Goal: Task Accomplishment & Management: Manage account settings

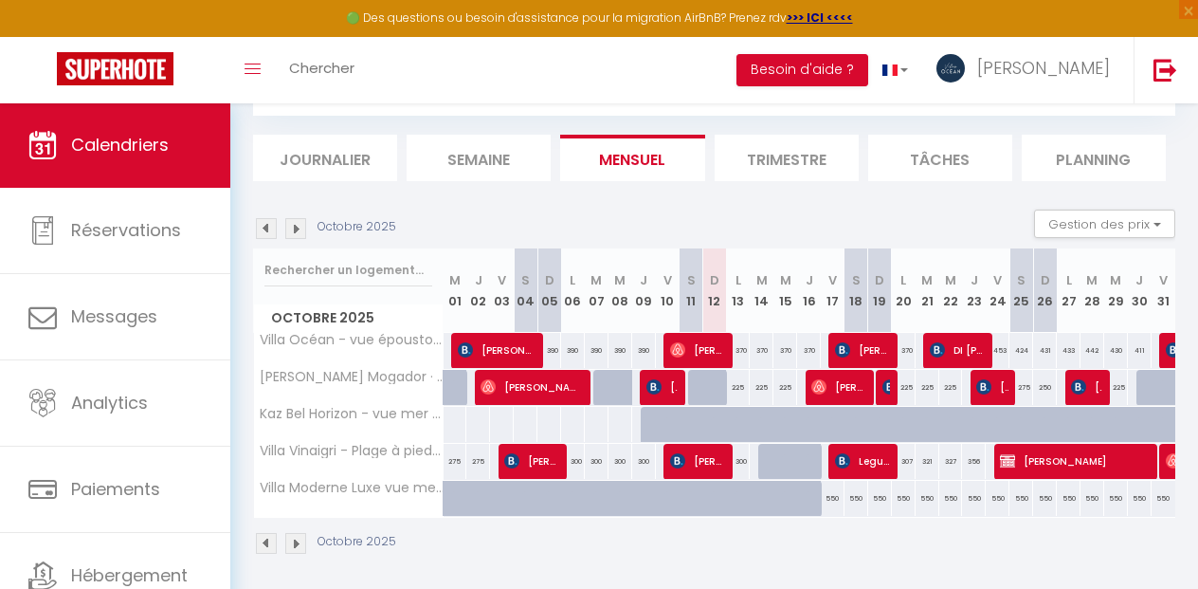
scroll to position [184, 0]
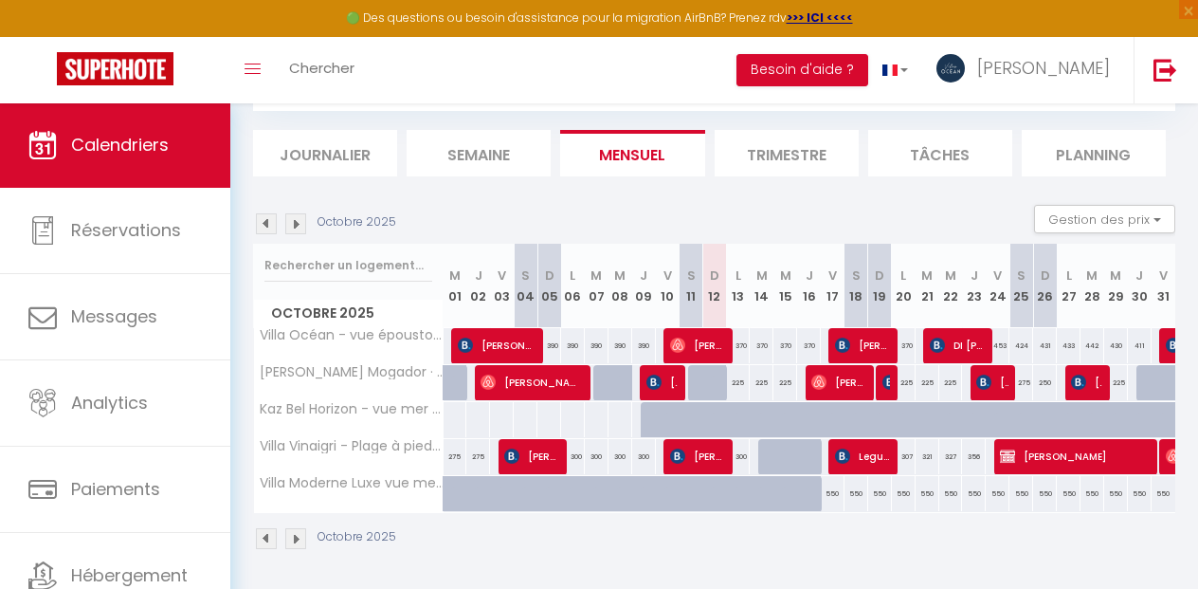
click at [297, 219] on img at bounding box center [295, 223] width 21 height 21
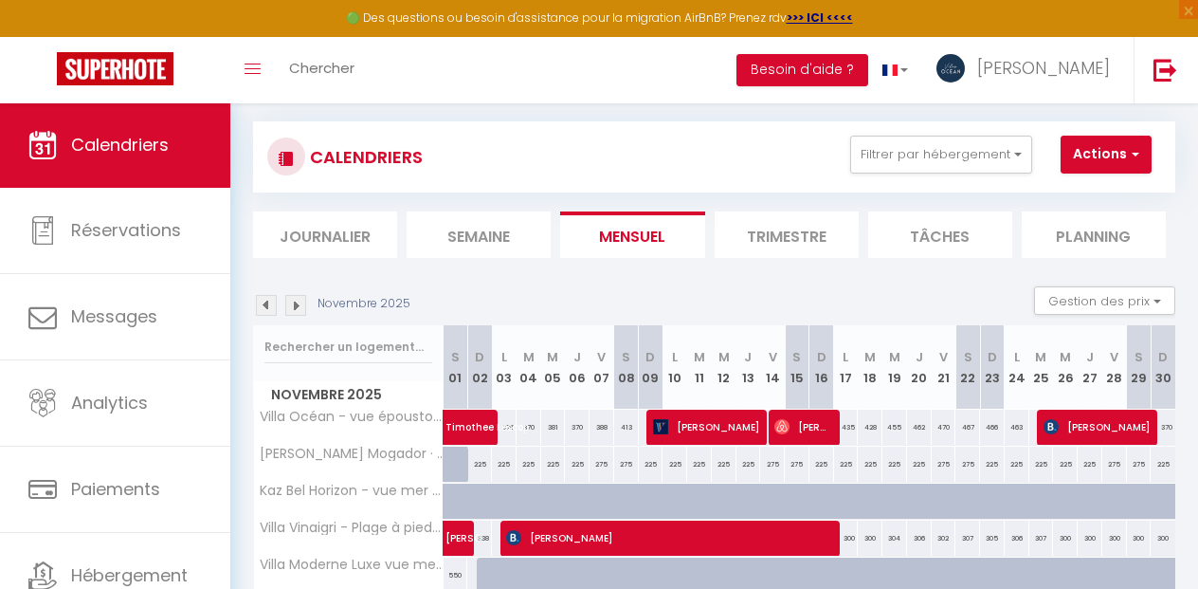
click at [298, 308] on img at bounding box center [295, 305] width 21 height 21
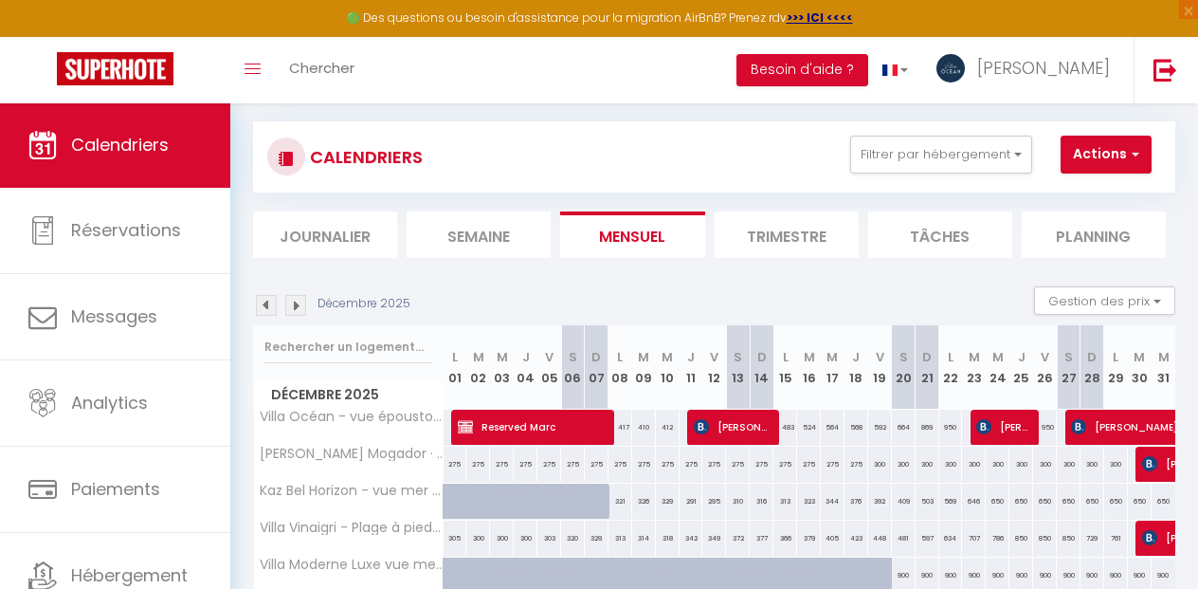
click at [296, 308] on img at bounding box center [295, 305] width 21 height 21
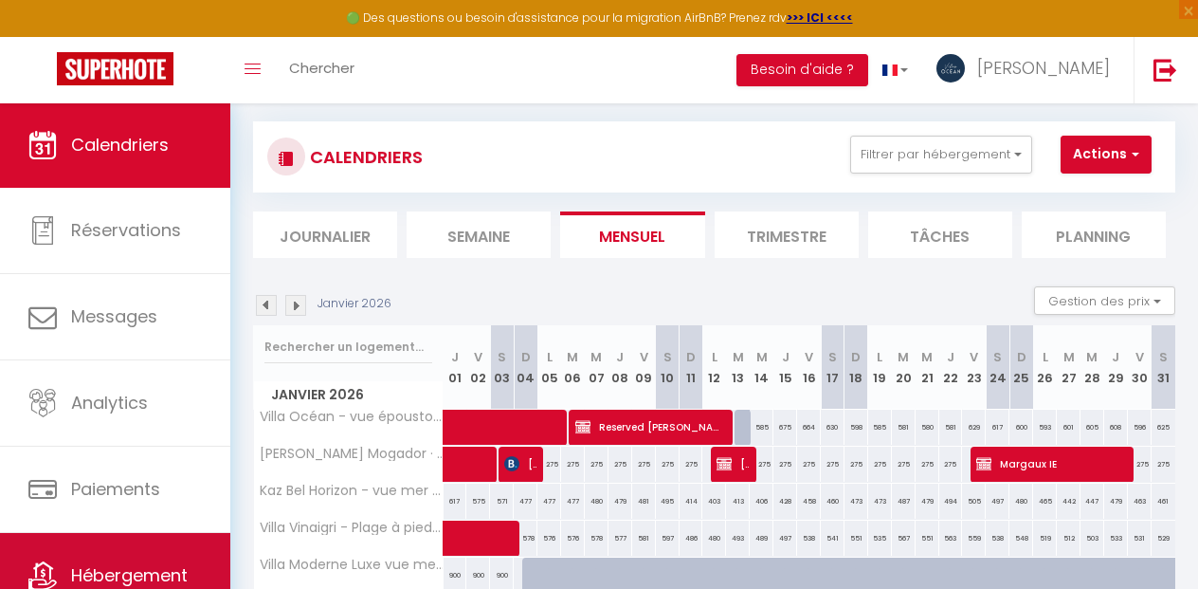
click at [123, 542] on link "Hébergement" at bounding box center [115, 575] width 230 height 85
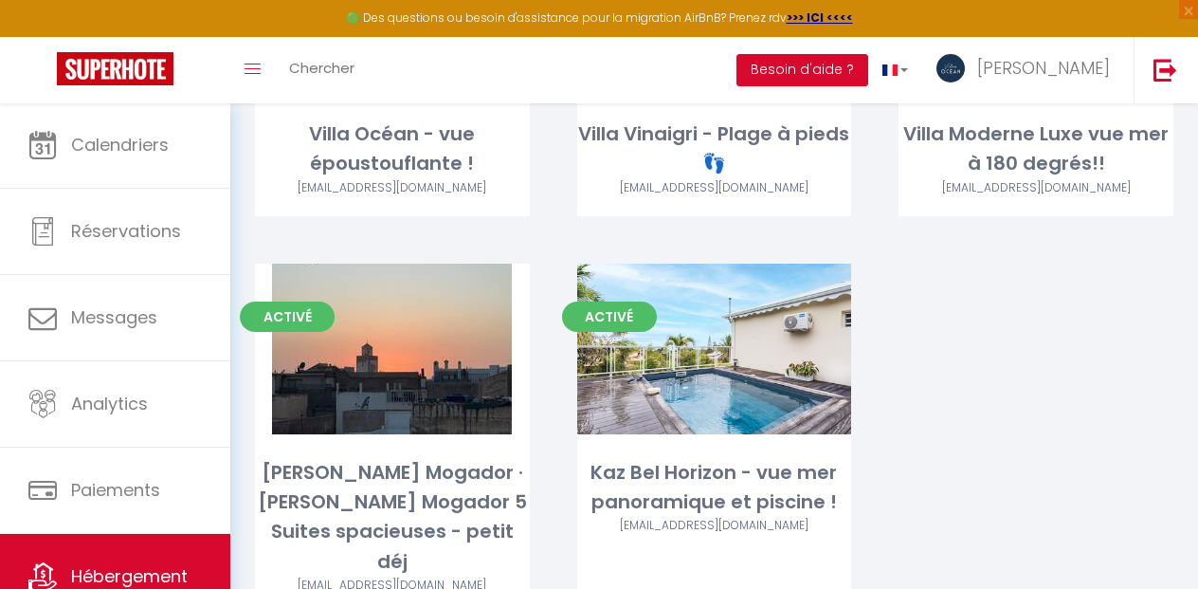
scroll to position [399, 0]
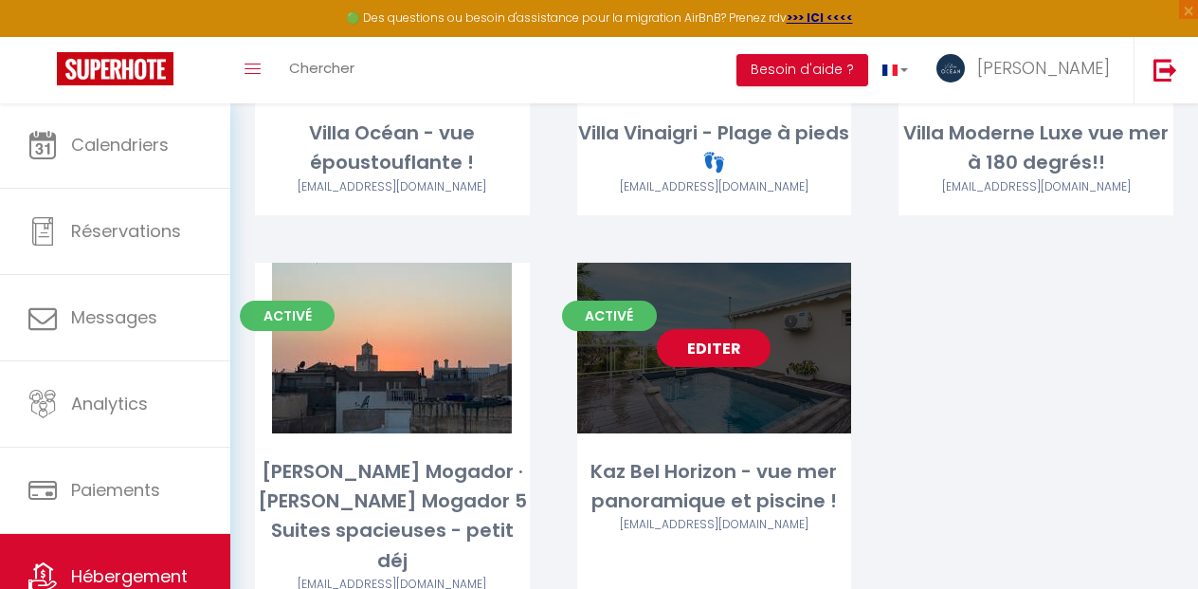
click at [711, 353] on link "Editer" at bounding box center [714, 348] width 114 height 38
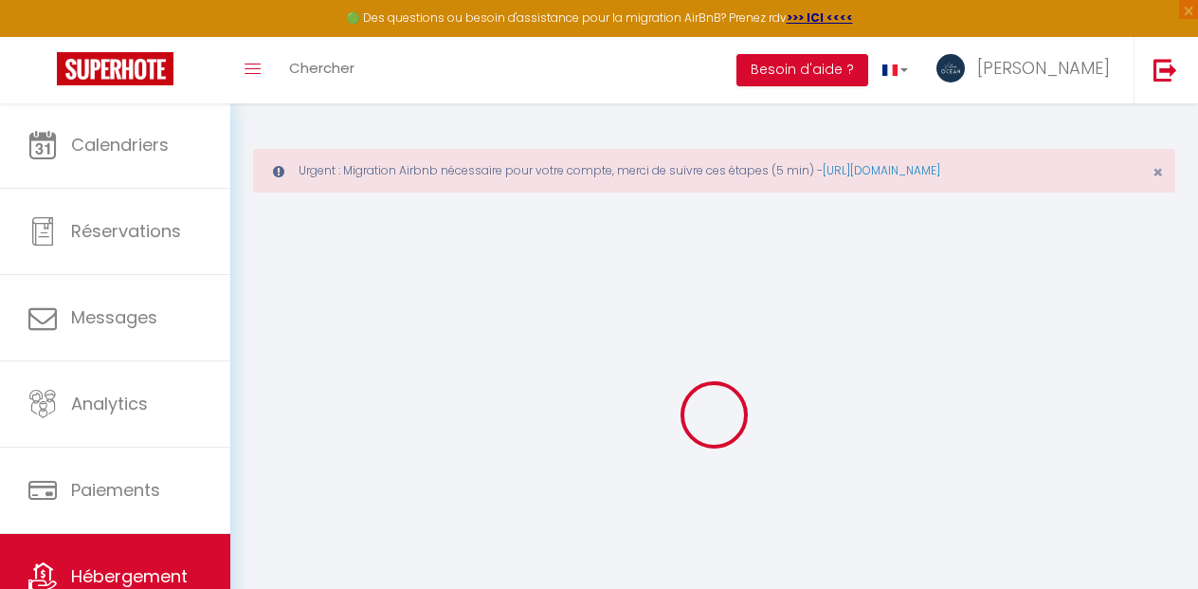
type input "Kaz Bel Horizon - vue mer panoramique et piscine !"
type input "[PERSON_NAME]"
select select "houses"
select select "8"
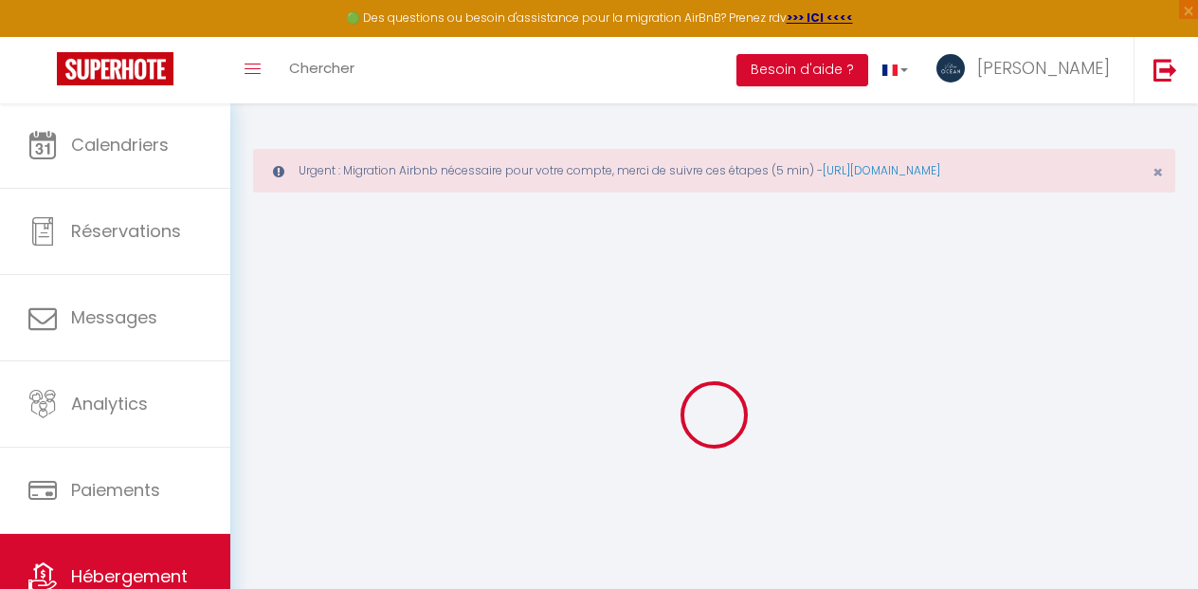
select select "4"
select select "3"
type input "250"
type input "150"
select select
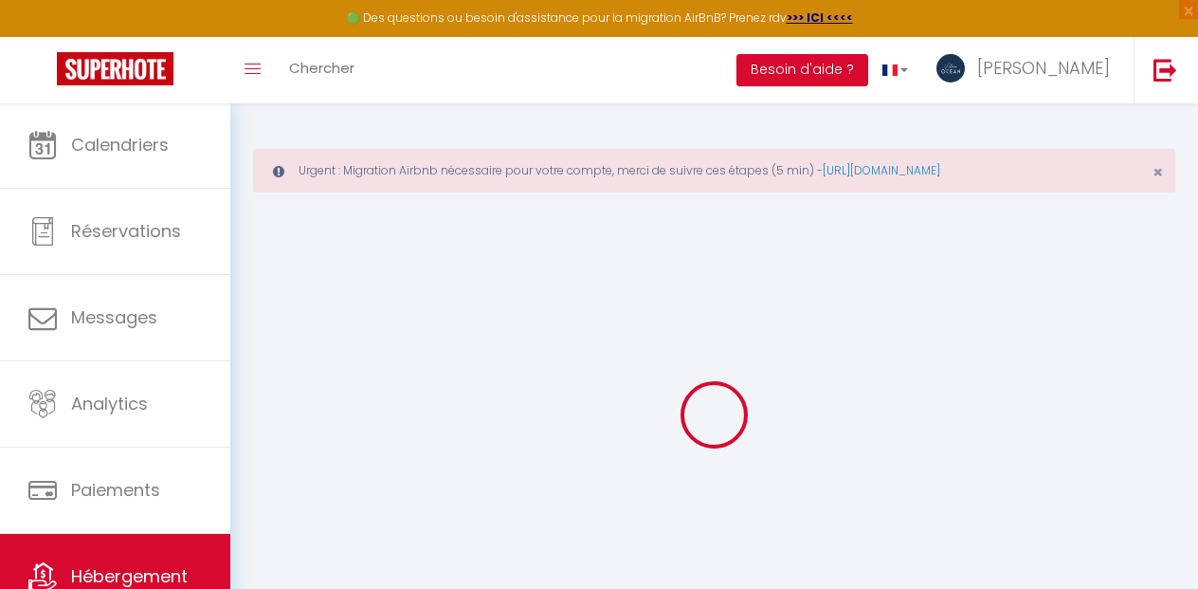
select select
type input "[GEOGRAPHIC_DATA], 5 Lotissement Titeca"
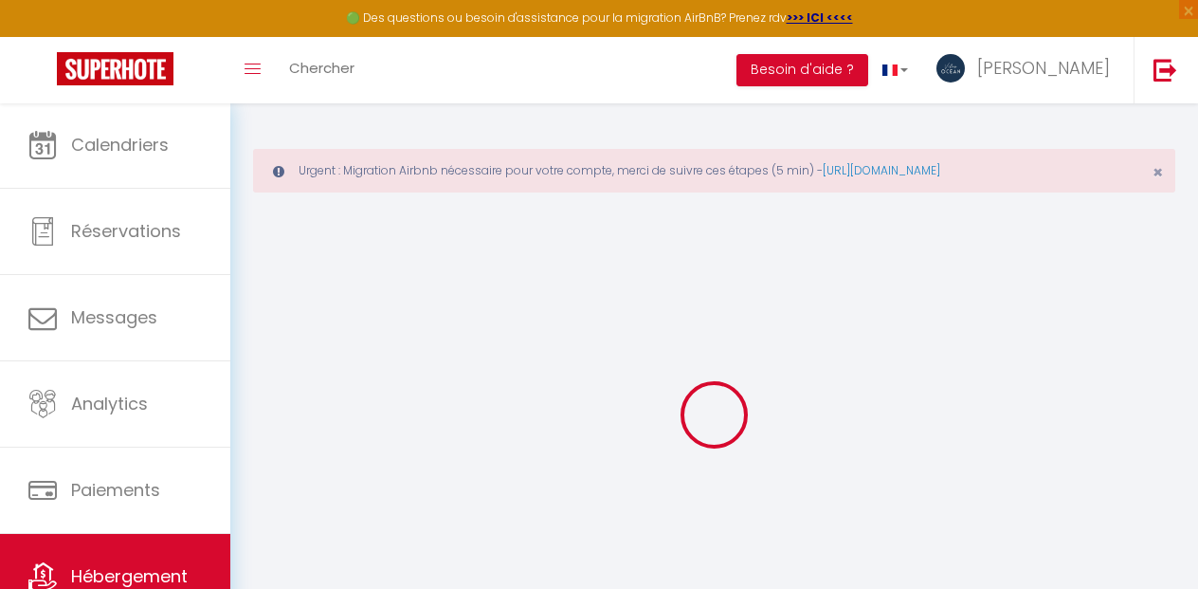
type input "97190"
type input "Le Gosier"
select select "88"
type input "[EMAIL_ADDRESS][DOMAIN_NAME]"
select select
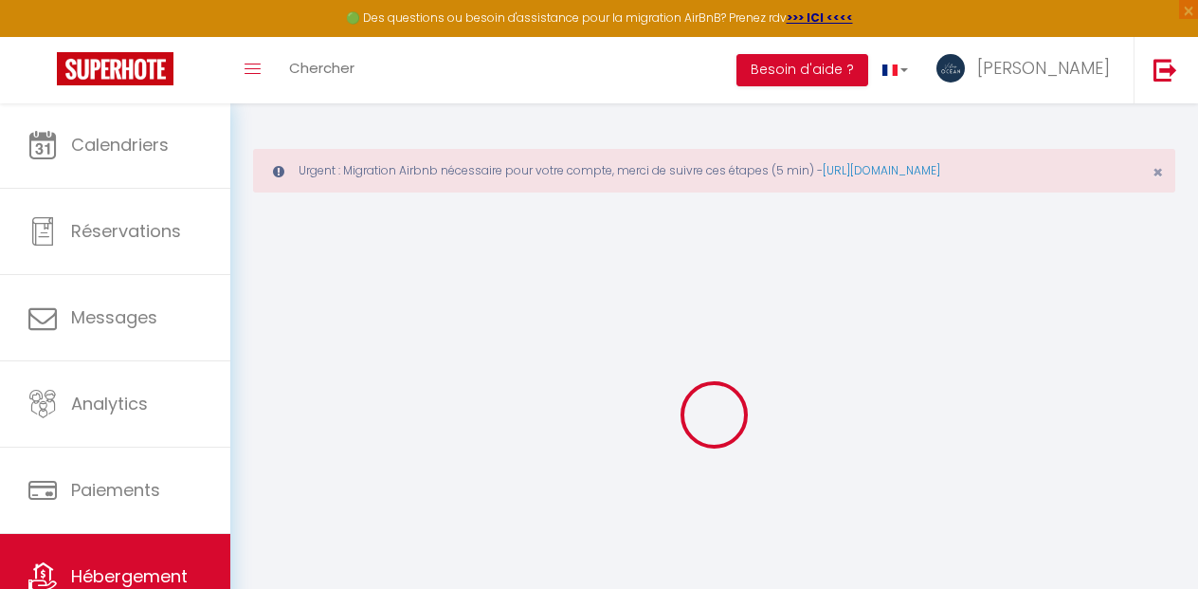
checkbox input "false"
type input "15"
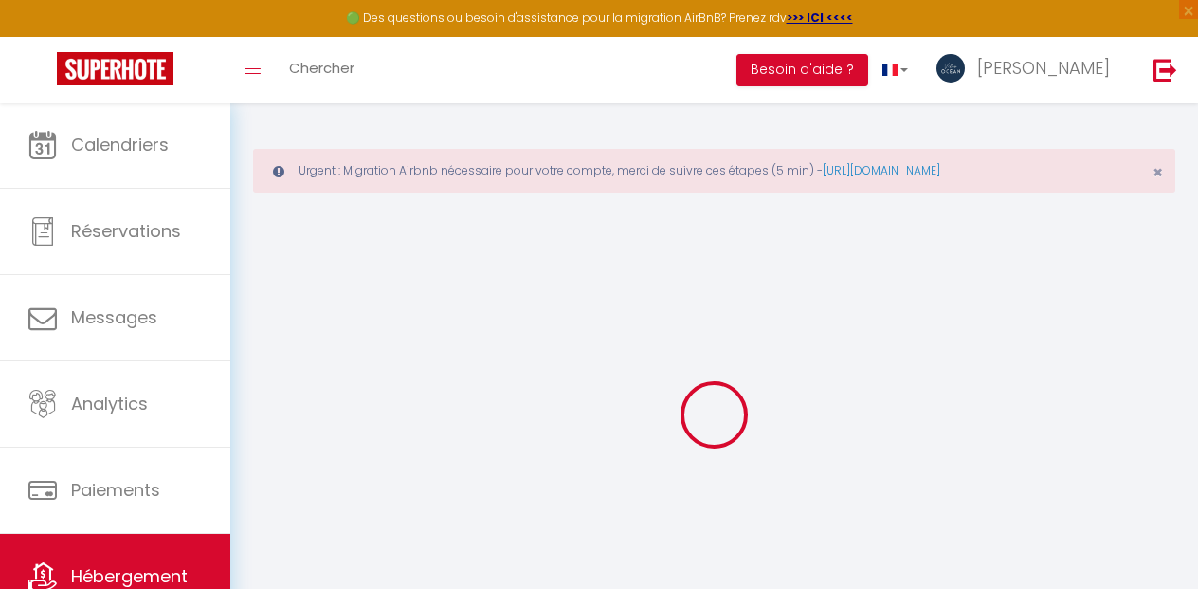
type input "150"
type input "0"
select select
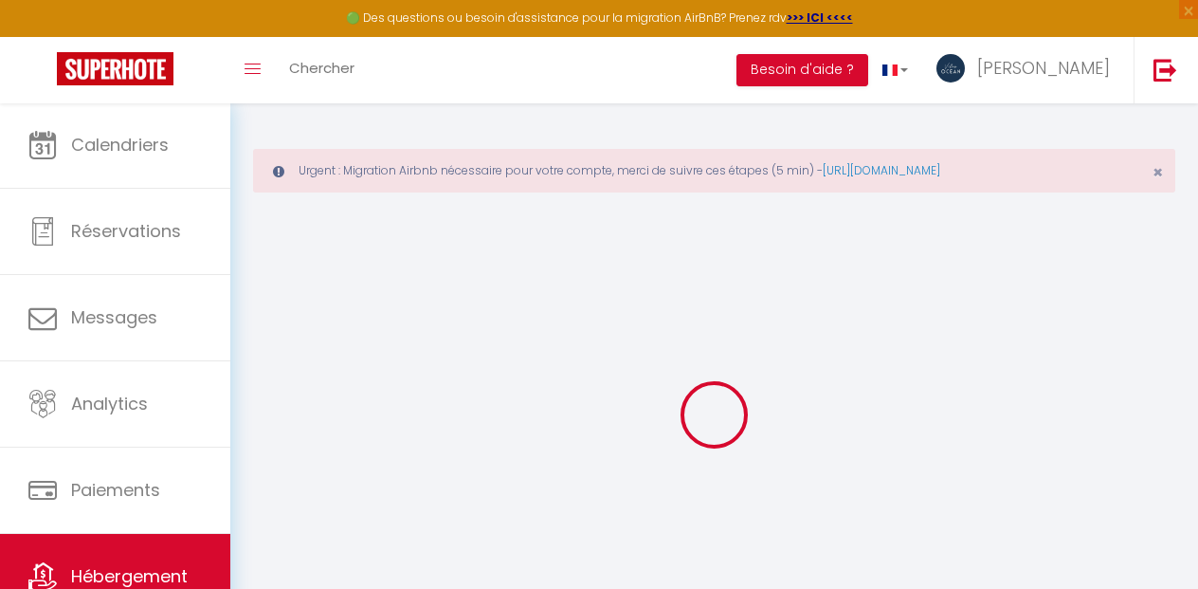
checkbox input "false"
select select "16:00"
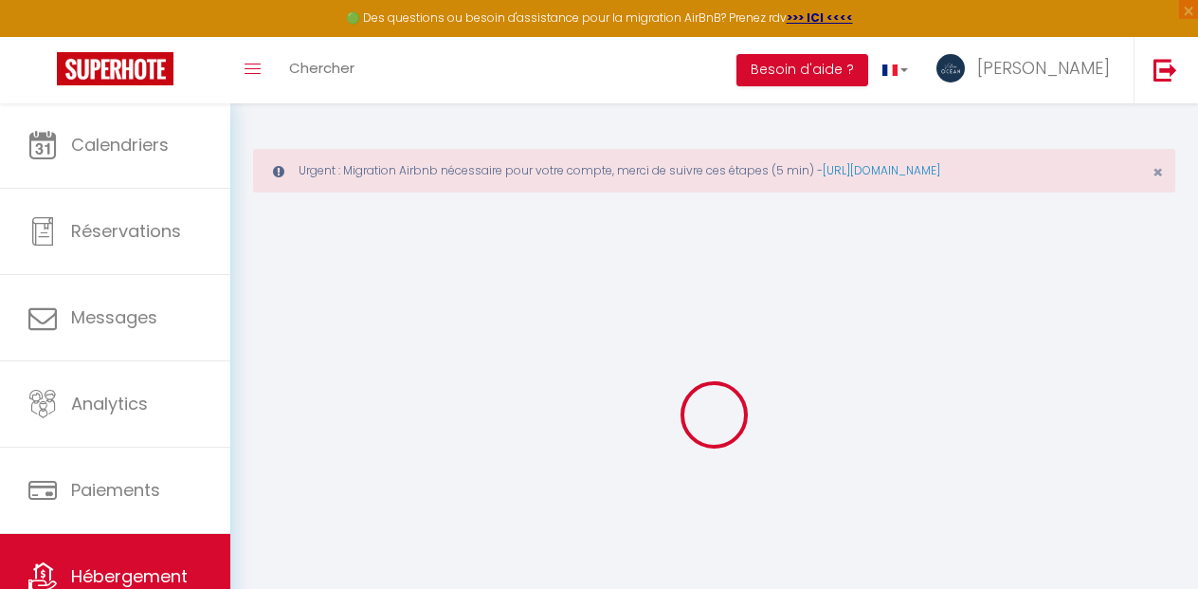
select select "20:00"
select select "12:00"
select select "30"
select select "120"
select select
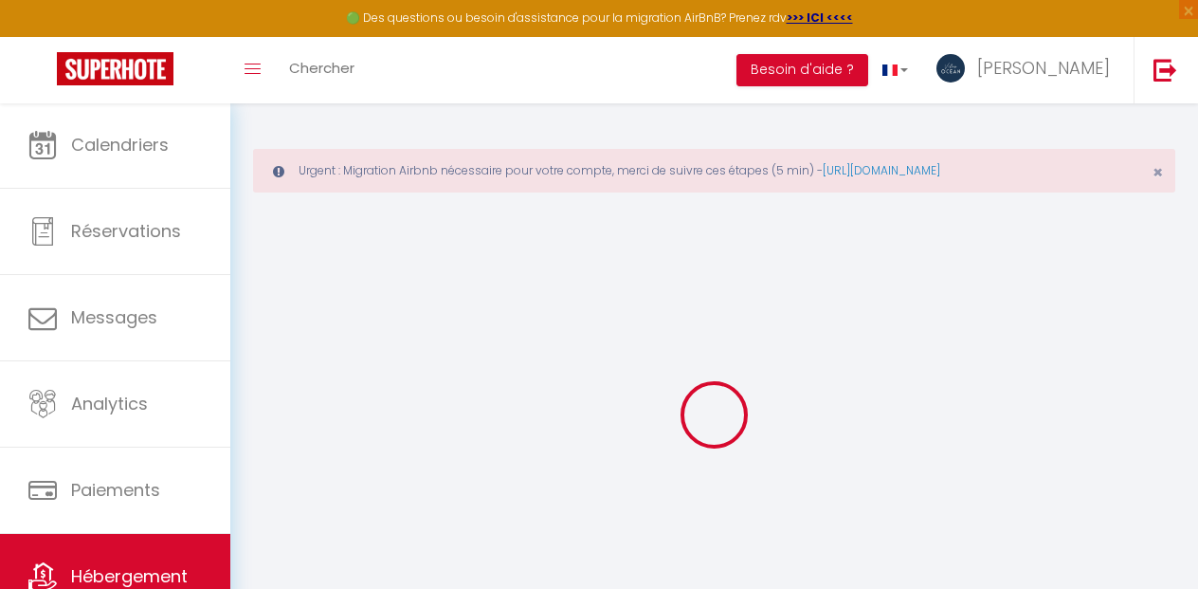
checkbox input "false"
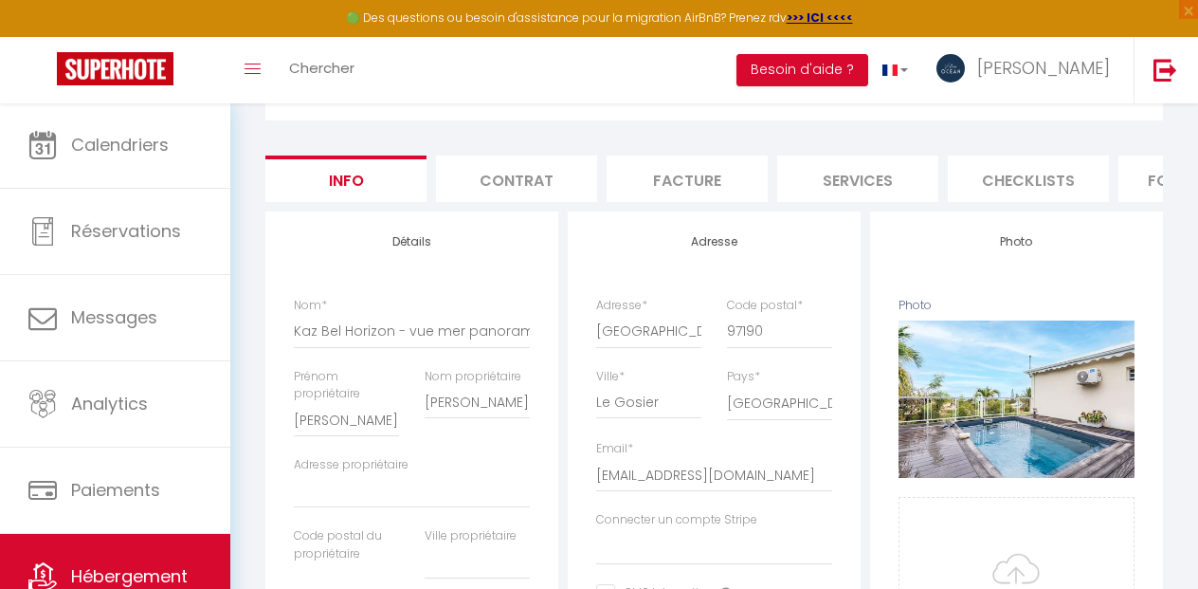
select select
checkbox input "false"
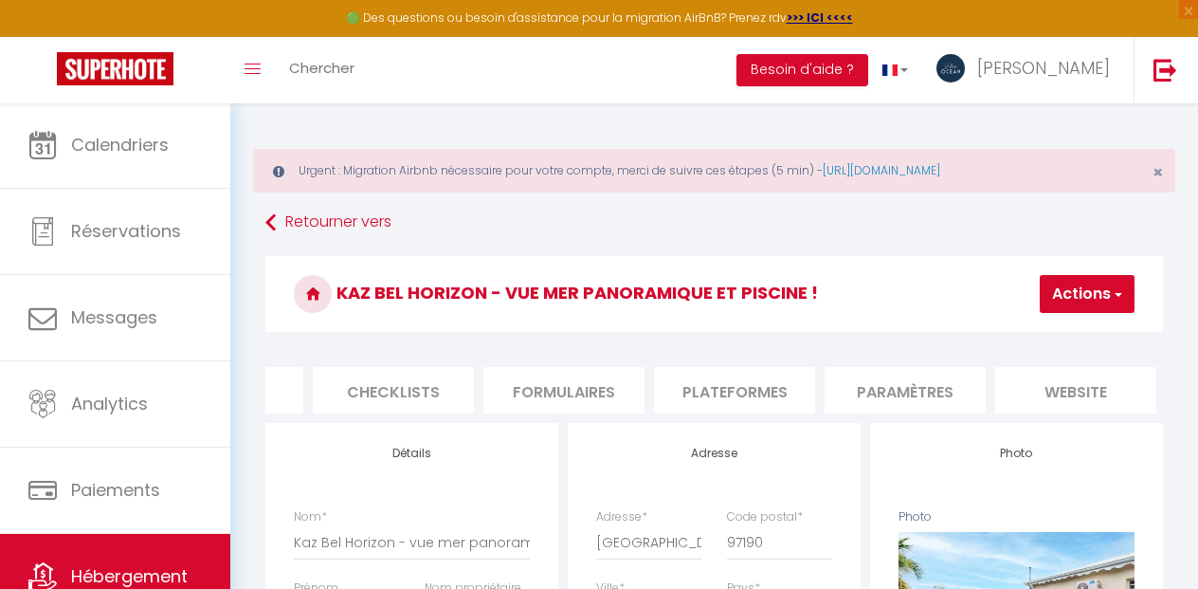
scroll to position [0, 638]
click at [728, 387] on li "Plateformes" at bounding box center [731, 390] width 161 height 46
select select
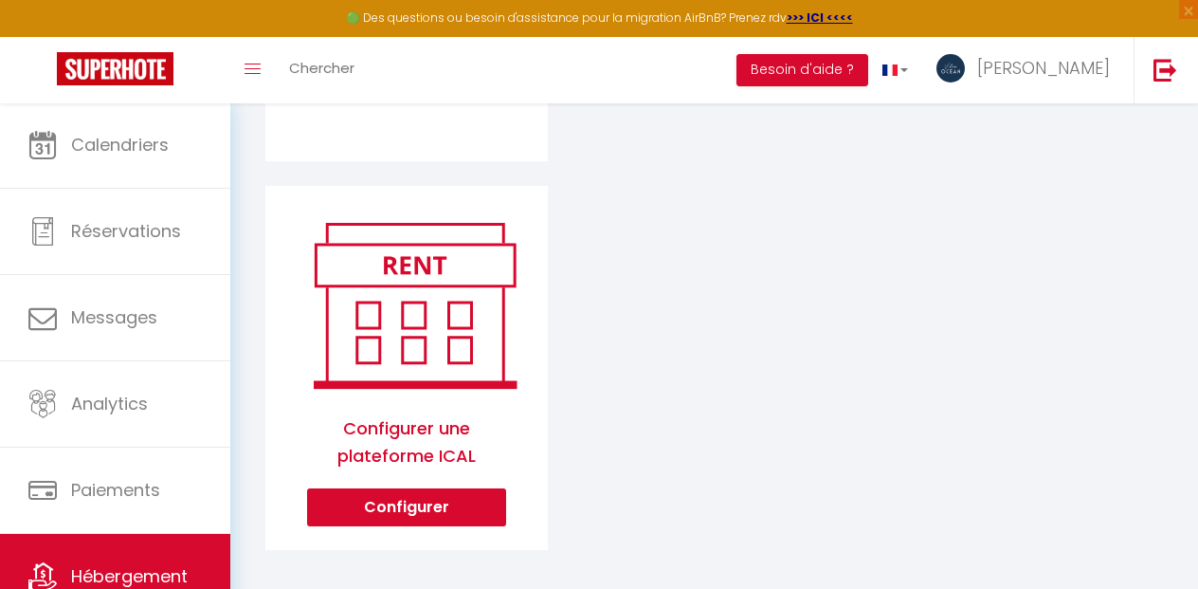
scroll to position [1094, 0]
click at [409, 500] on button "Configurer" at bounding box center [406, 508] width 199 height 38
select select "1"
select select
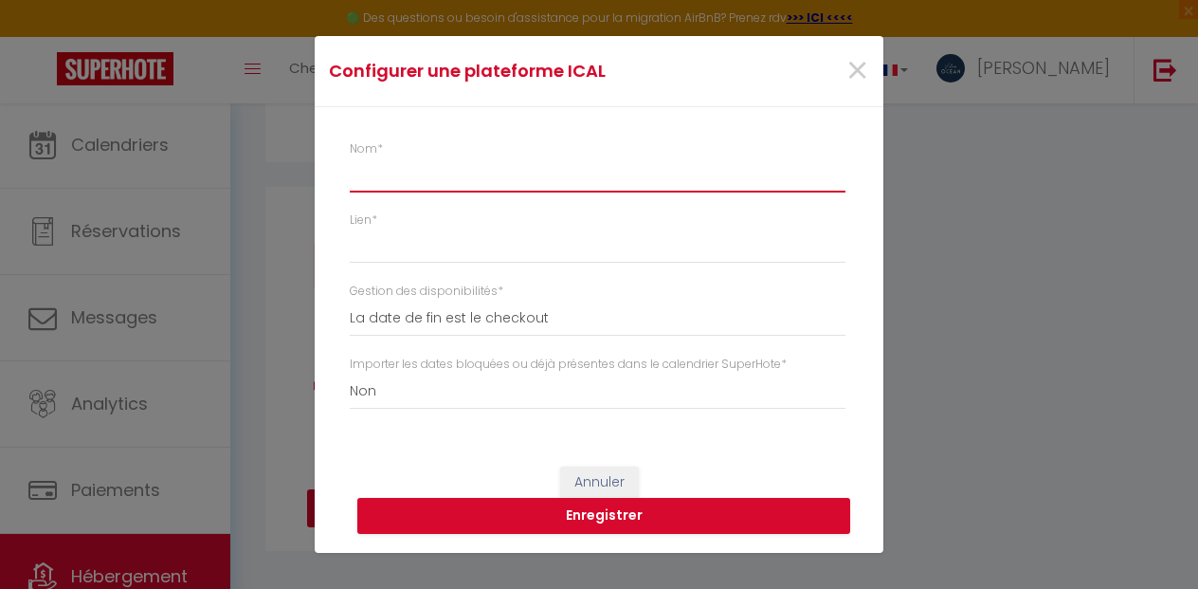
click at [453, 177] on input "Nom *" at bounding box center [598, 175] width 496 height 34
type input "S"
select select
type input "Ab"
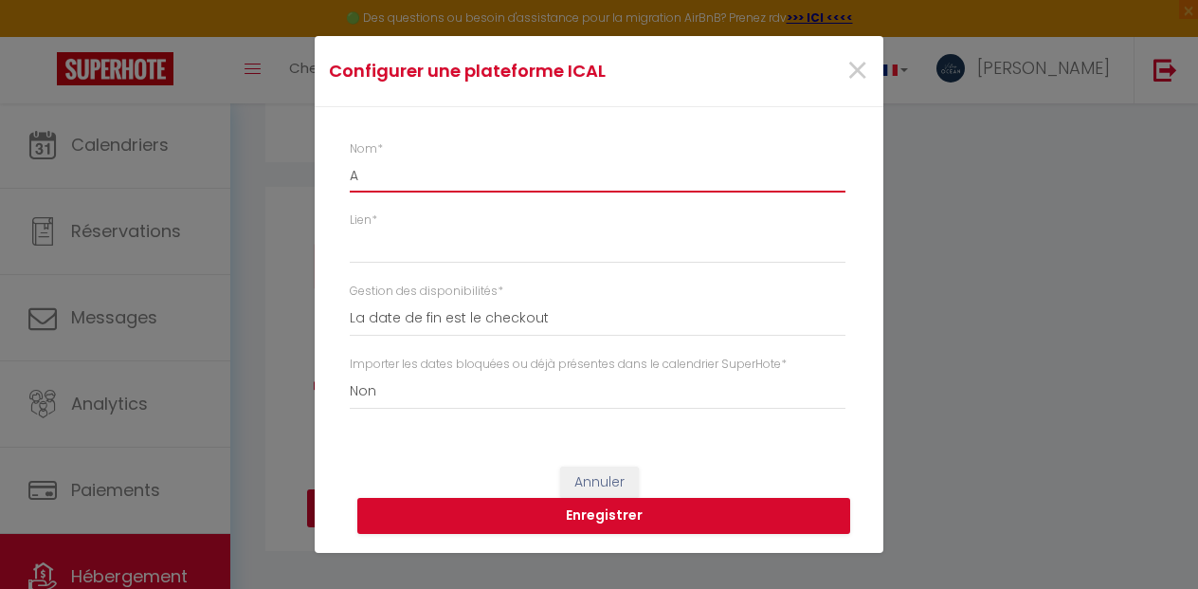
select select
type input "Abri"
select select
type input "Abrite"
select select
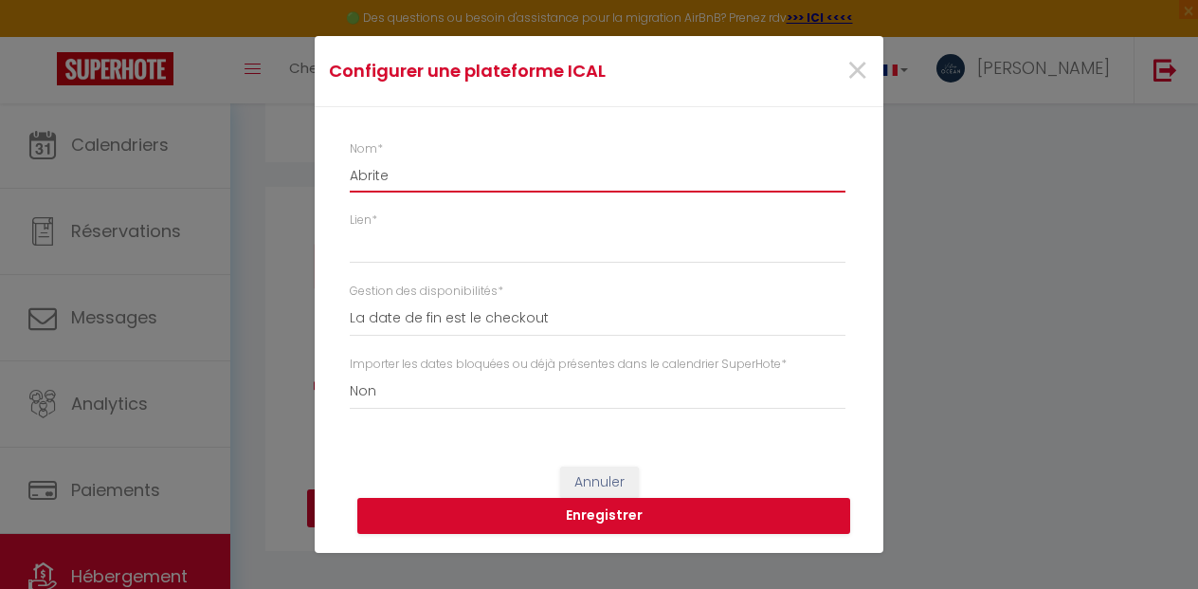
type input "Abritel"
select select
type input "Abritel"
select select
type input "Abritel"
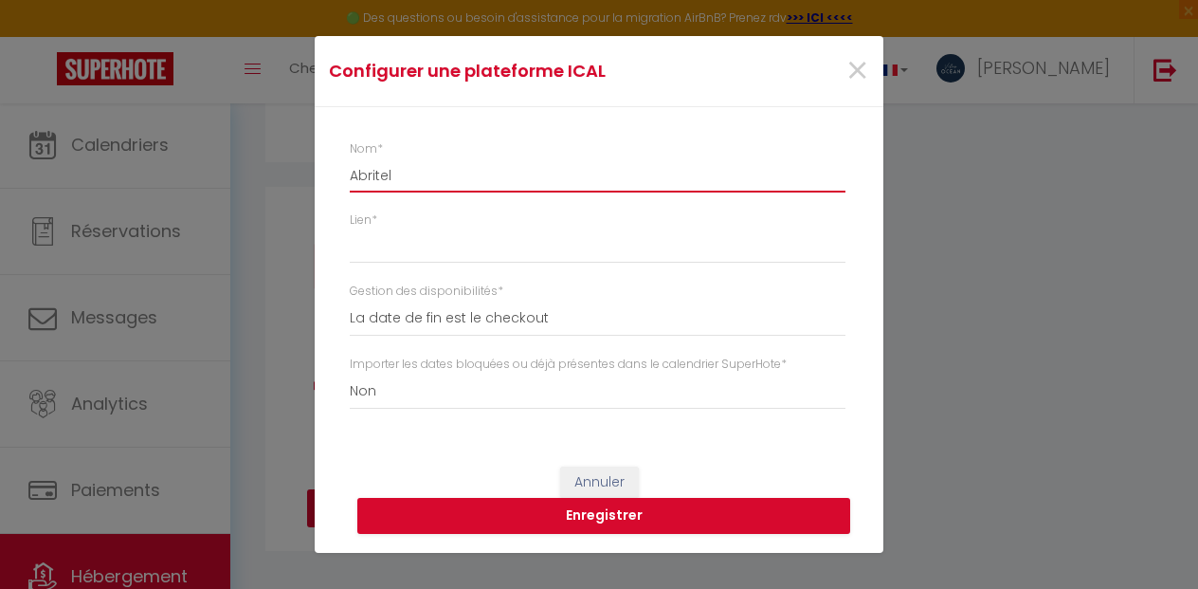
select select
type input "Abrite"
select select
type input "Abrit"
select select
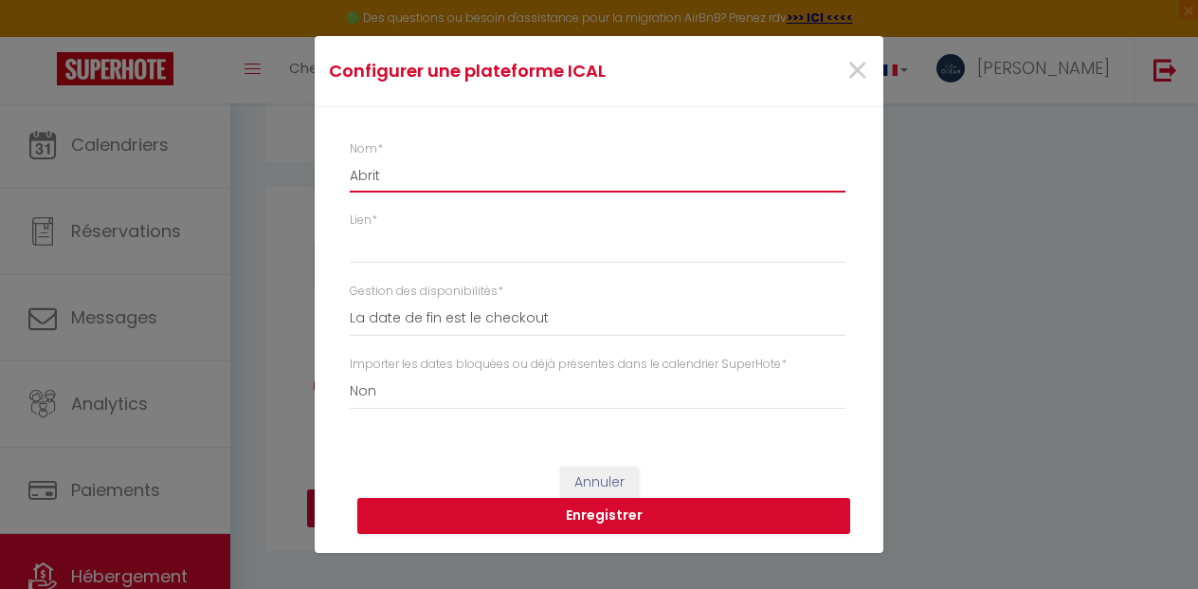
type input "Abri"
select select
type input "Abr"
select select
type input "Ab"
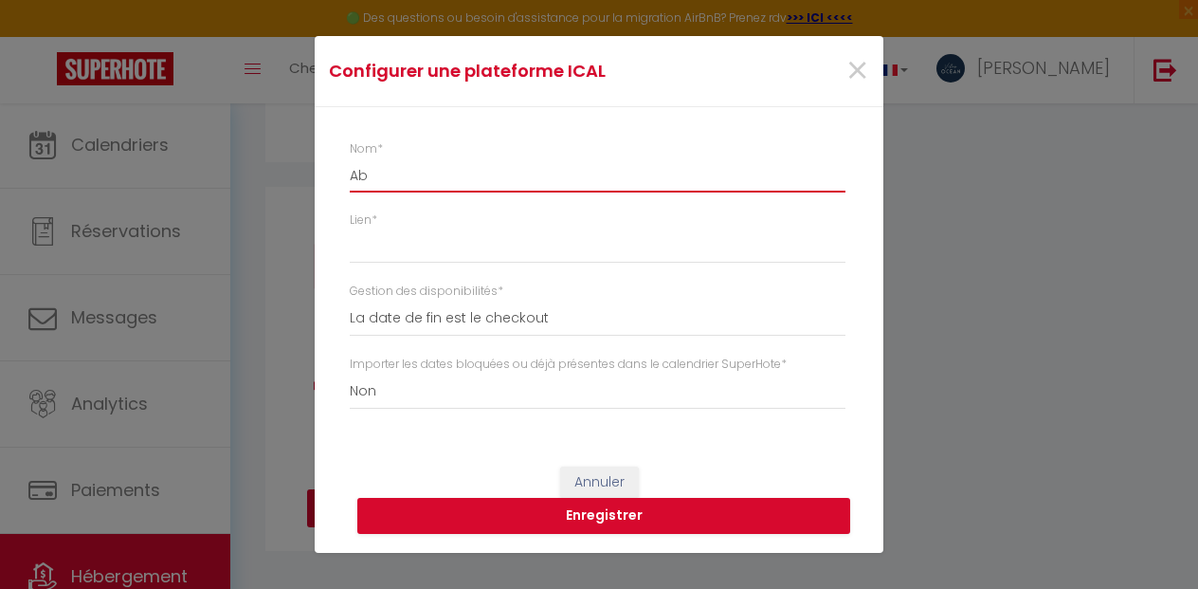
select select
type input "A"
select select
type input "AB"
select select
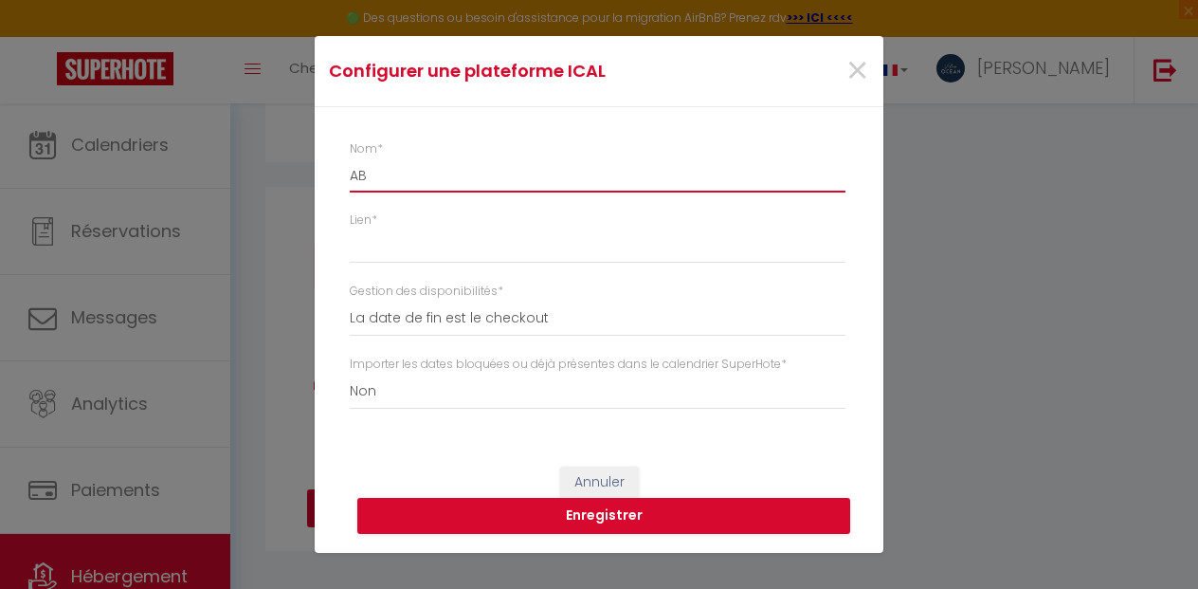
type input "ABR"
select select
type input "ABRI"
select select
type input "ABRIT"
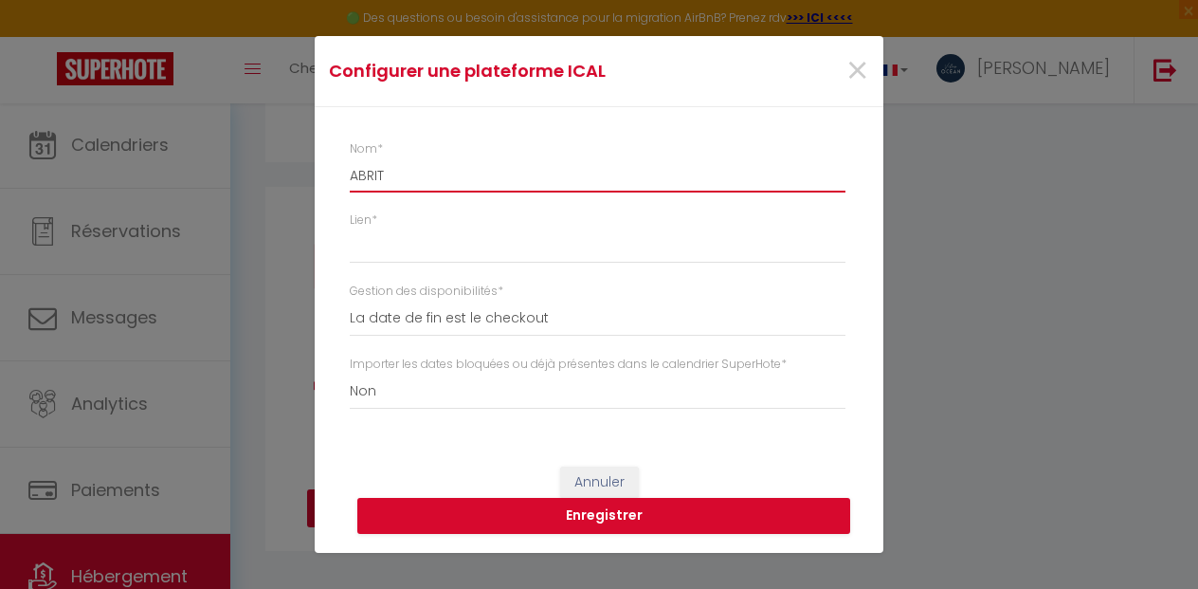
select select
type input "ABRITE"
select select
type input "ABRITEL"
select select
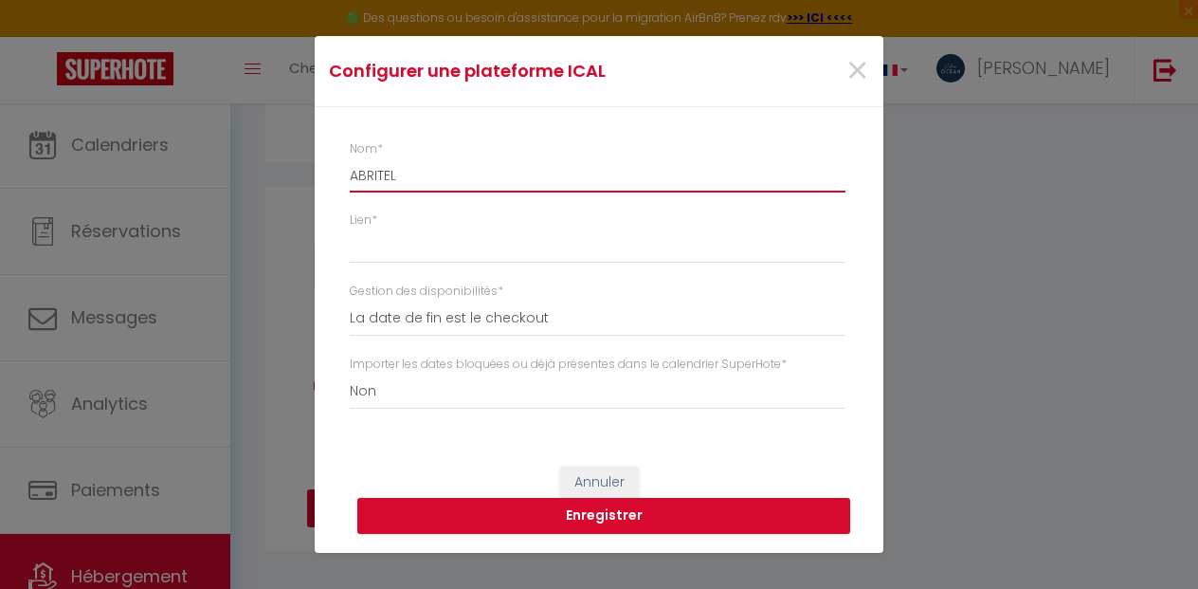
type input "ABRITEL"
select select
type input "ABRITE"
select select
type input "ABRIT"
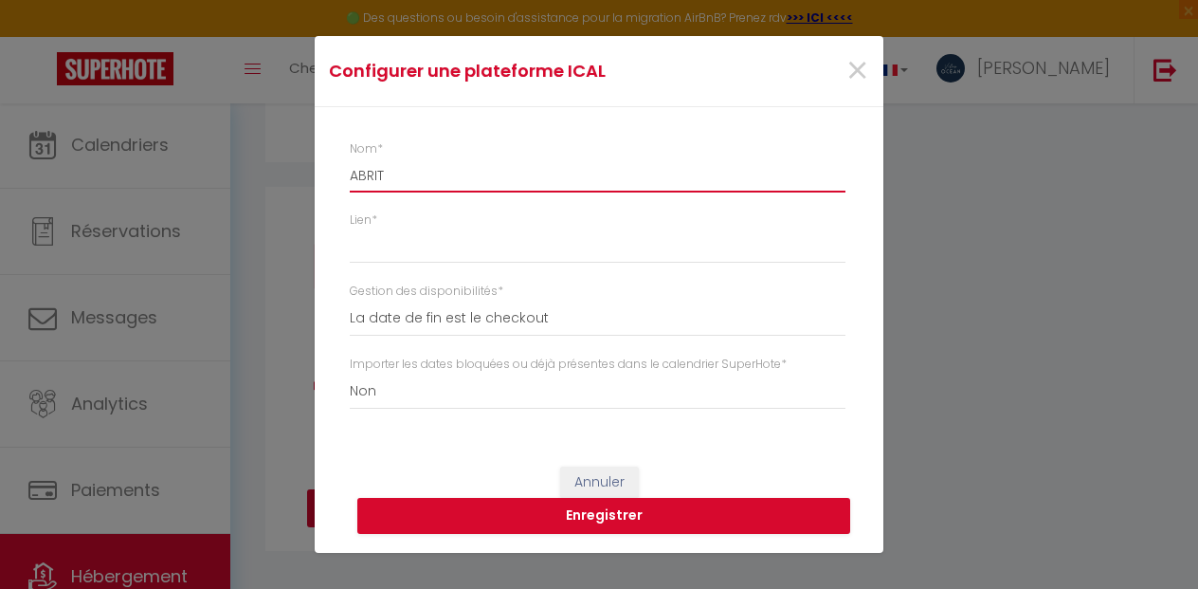
select select
type input "ABRI"
select select
click at [394, 179] on input "ABRI" at bounding box center [598, 175] width 496 height 34
type input "ABR"
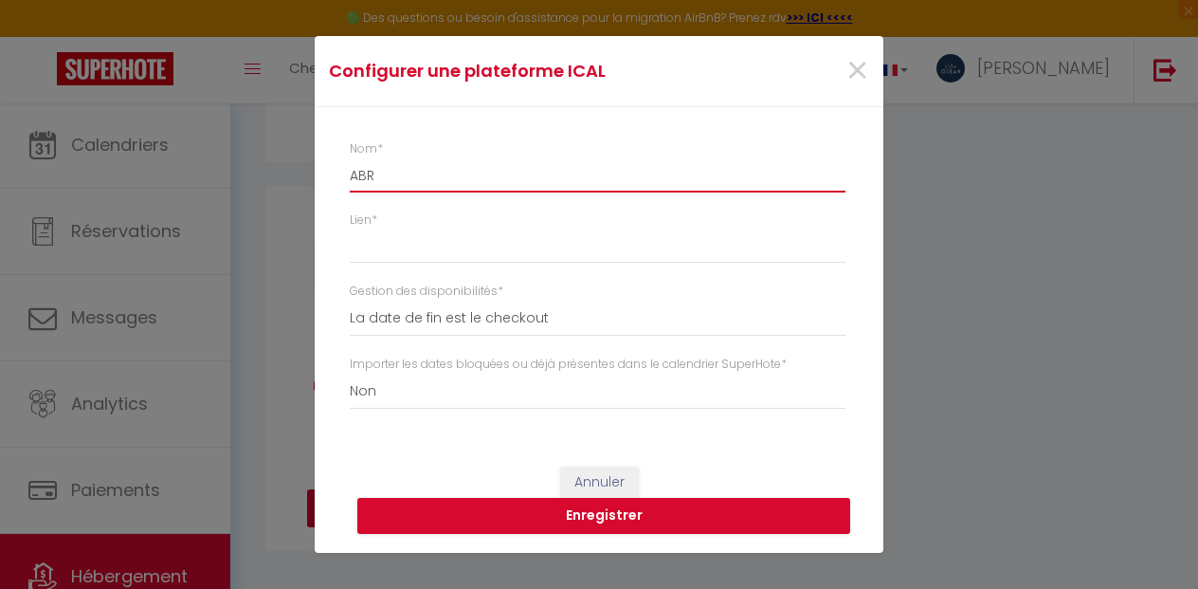
select select
type input "AB"
select select
type input "A"
select select
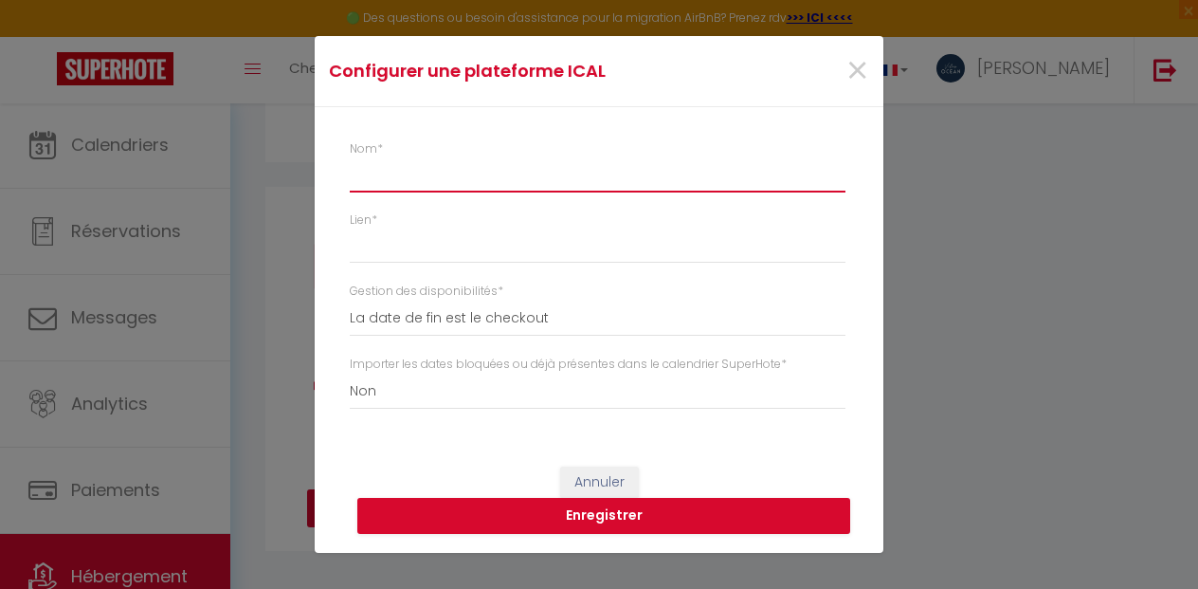
select select
type input "A"
select select
type input "AB"
select select
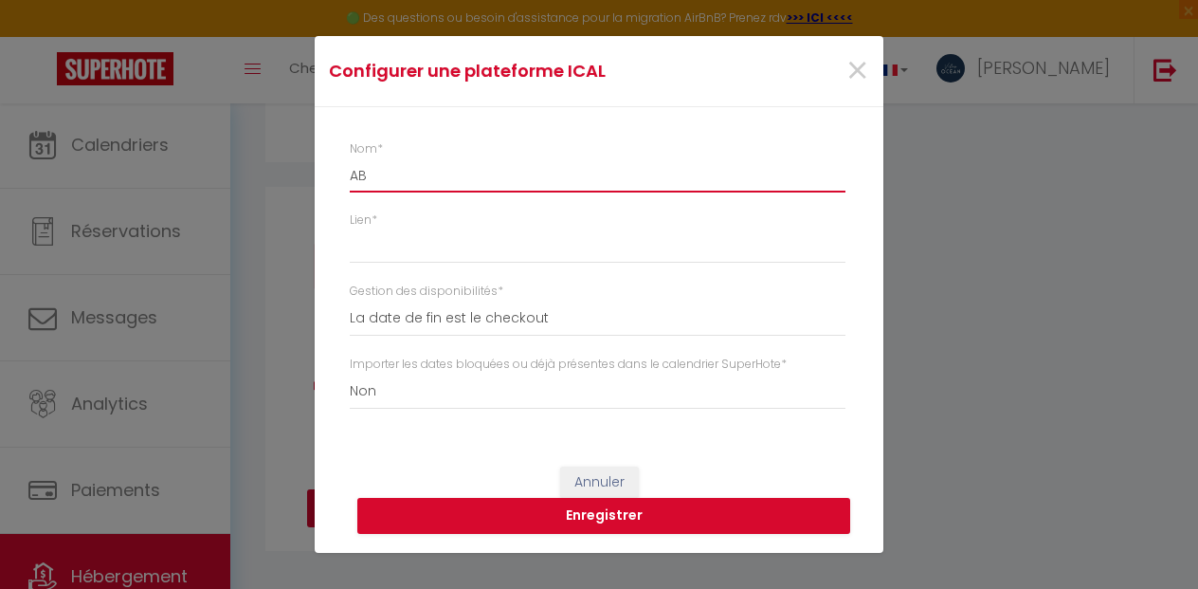
type input "ABR"
select select
type input "ABRI"
select select
type input "ABRIT"
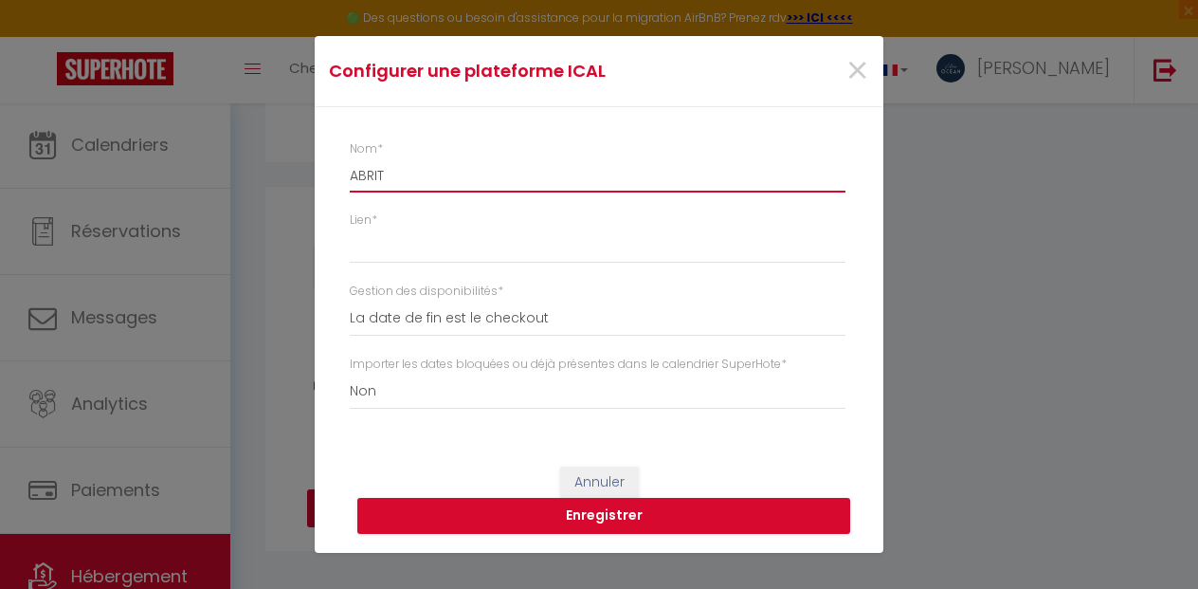
select select
type input "ABRITE"
select select
type input "ABRITEL"
select select
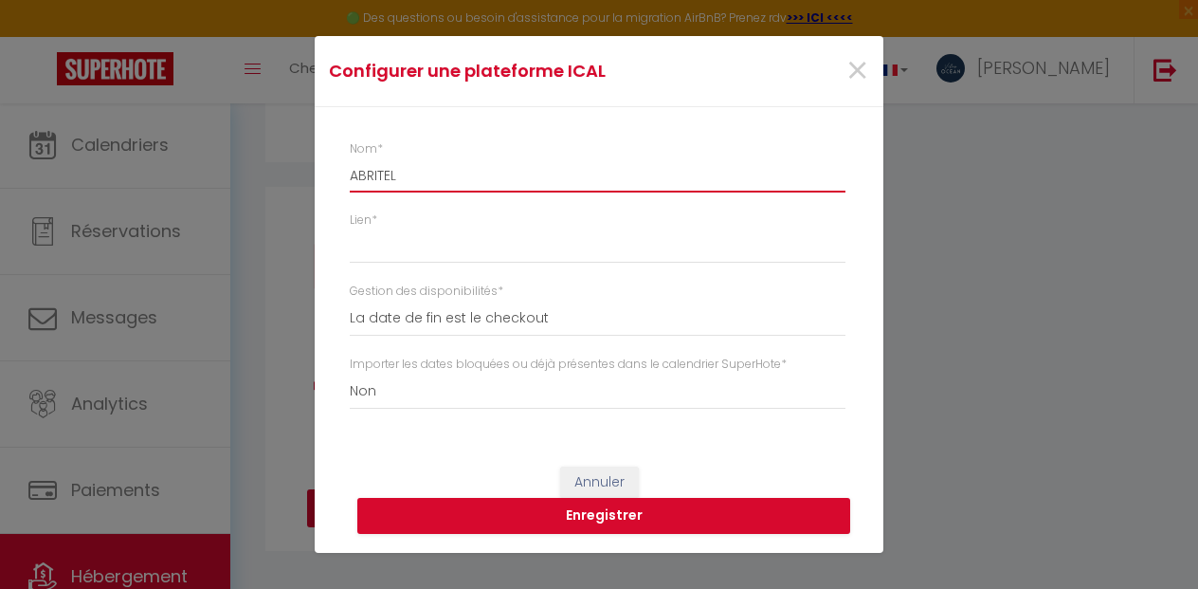
type input "ABRITEL"
select select
type input "ABRITEL -"
select select
type input "ABRITEL -"
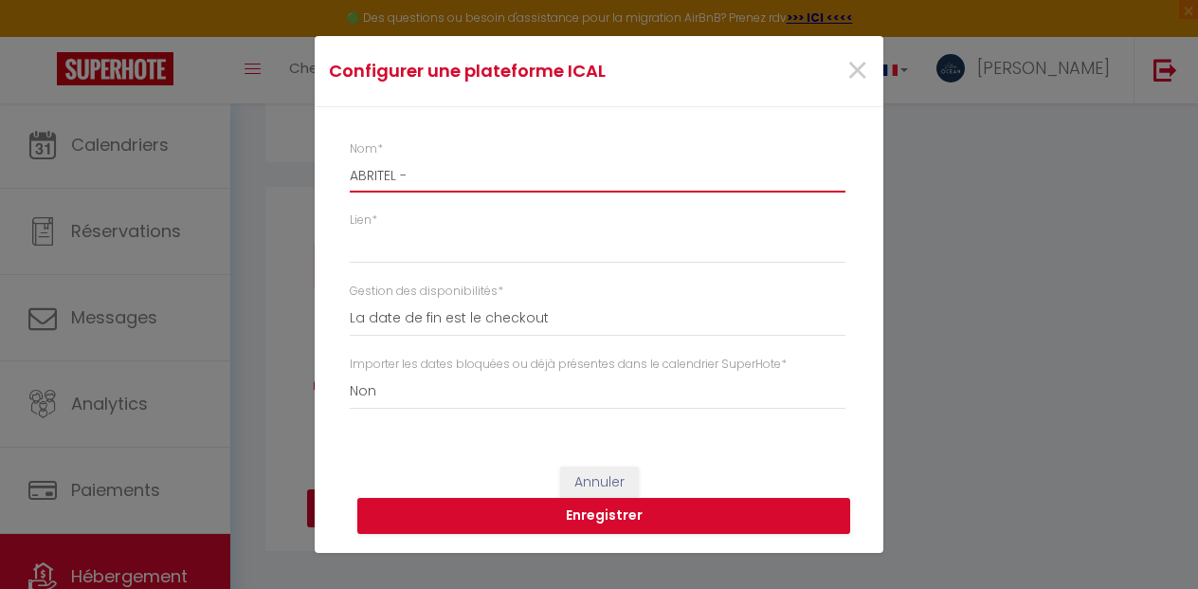
select select
type input "ABRITEL - B"
select select
type input "ABRITEL -"
select select
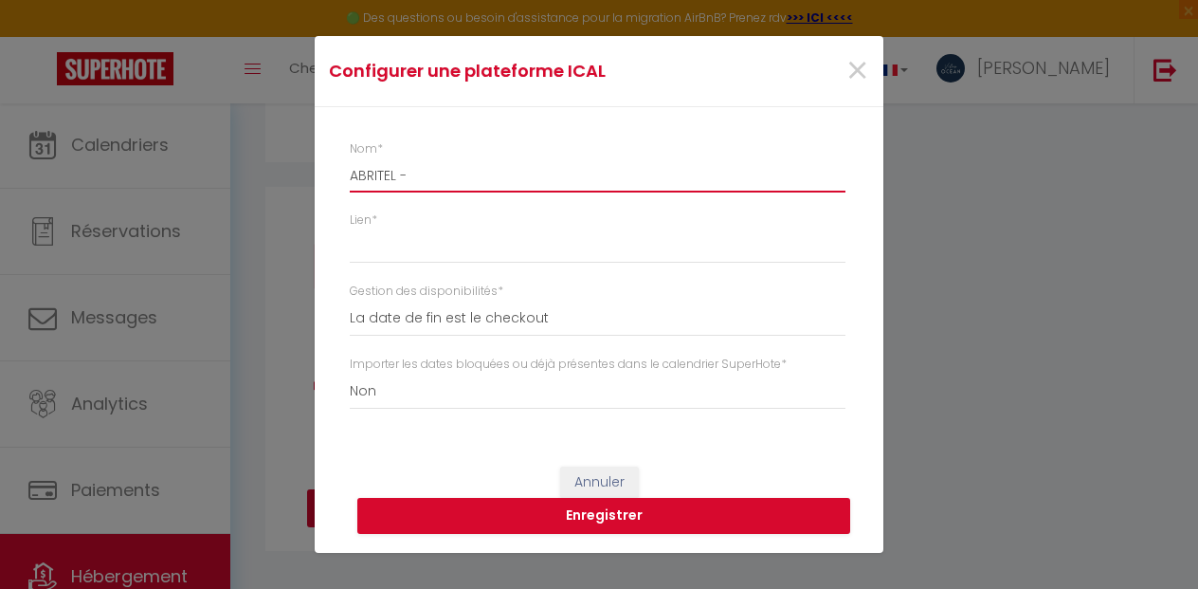
type input "ABRITEL - V"
select select
type input "ABRITEL - VR"
select select
type input "ABRITEL - VRB"
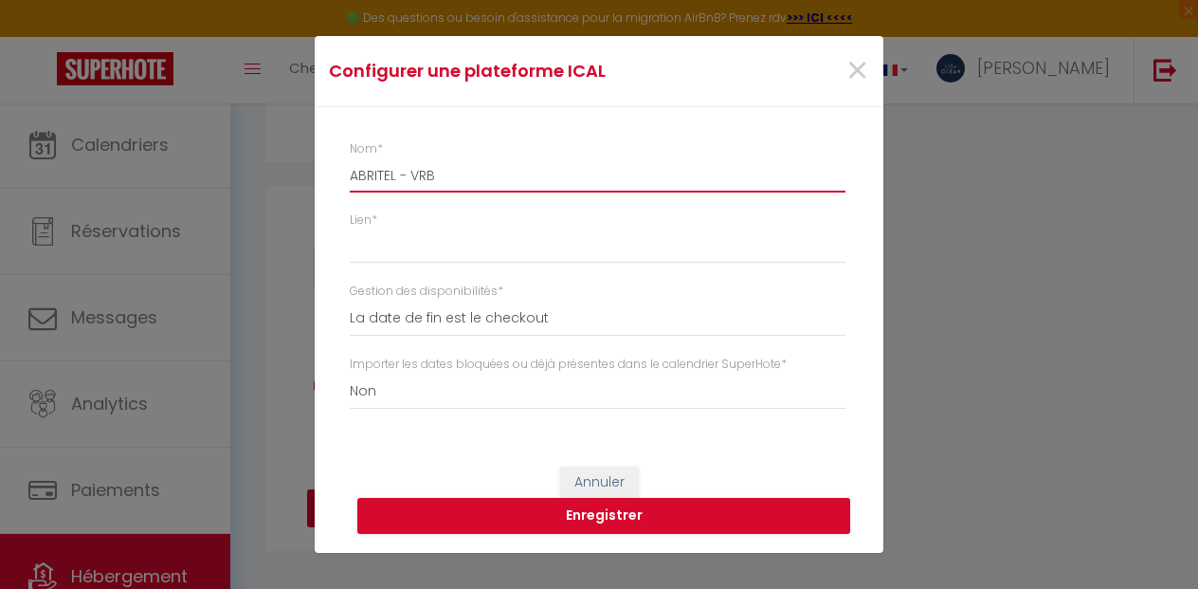
select select
type input "ABRITEL - VRBO"
select select
type input "ABRITEL - VRBO"
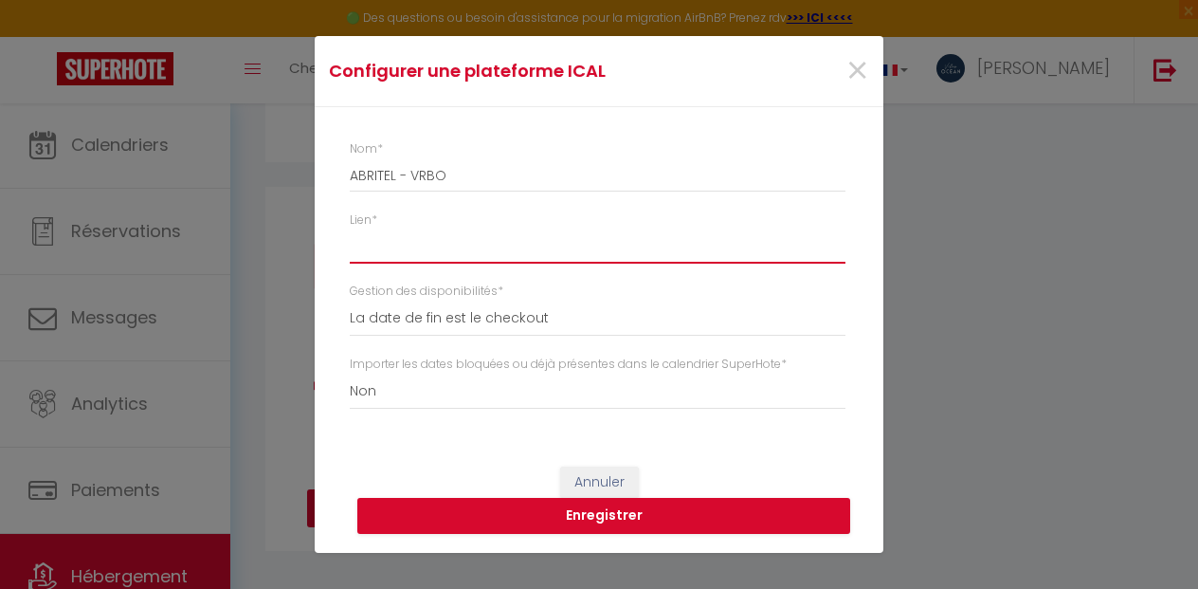
click at [398, 249] on input "Lien *" at bounding box center [598, 246] width 496 height 34
paste input "[URL][DOMAIN_NAME]"
type input "[URL][DOMAIN_NAME]"
select select
type input "[URL][DOMAIN_NAME]"
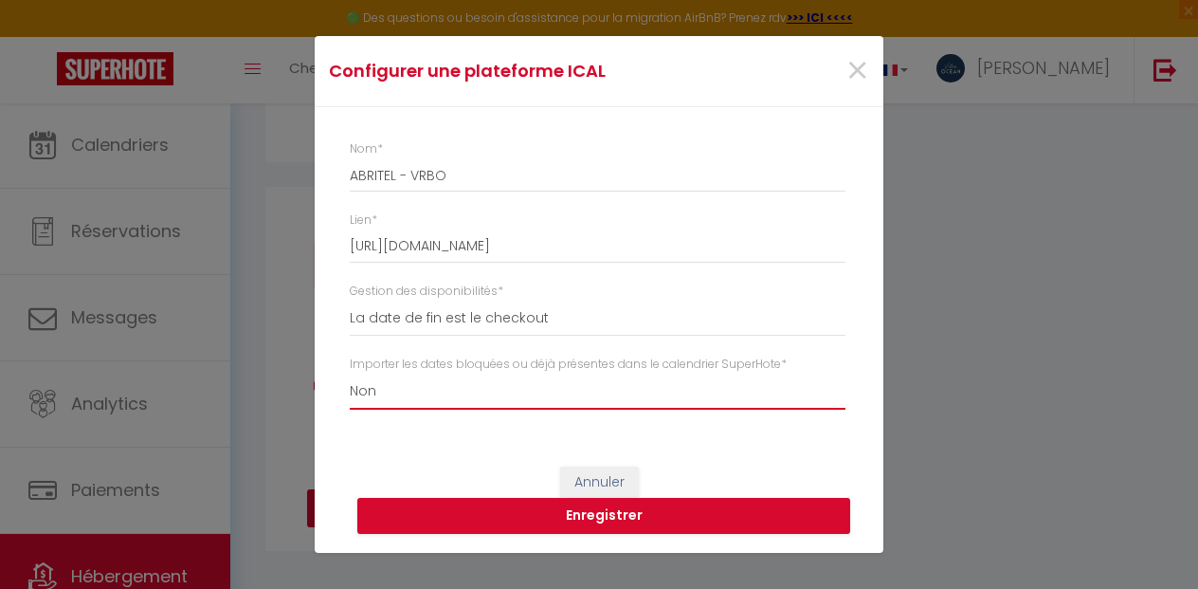
select select "true"
click at [435, 442] on div "Nom * ABRITEL - VRBO Lien * [URL][DOMAIN_NAME] Gestion des disponibilités * La …" at bounding box center [599, 276] width 569 height 339
click at [576, 511] on button "Enregistrer" at bounding box center [603, 516] width 493 height 36
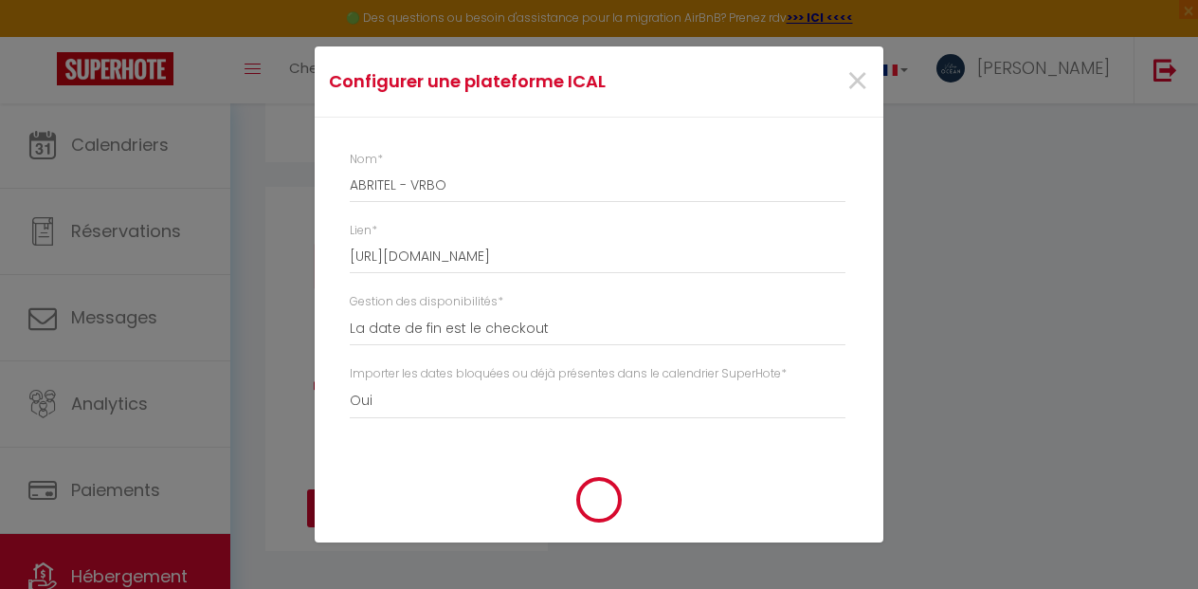
select select
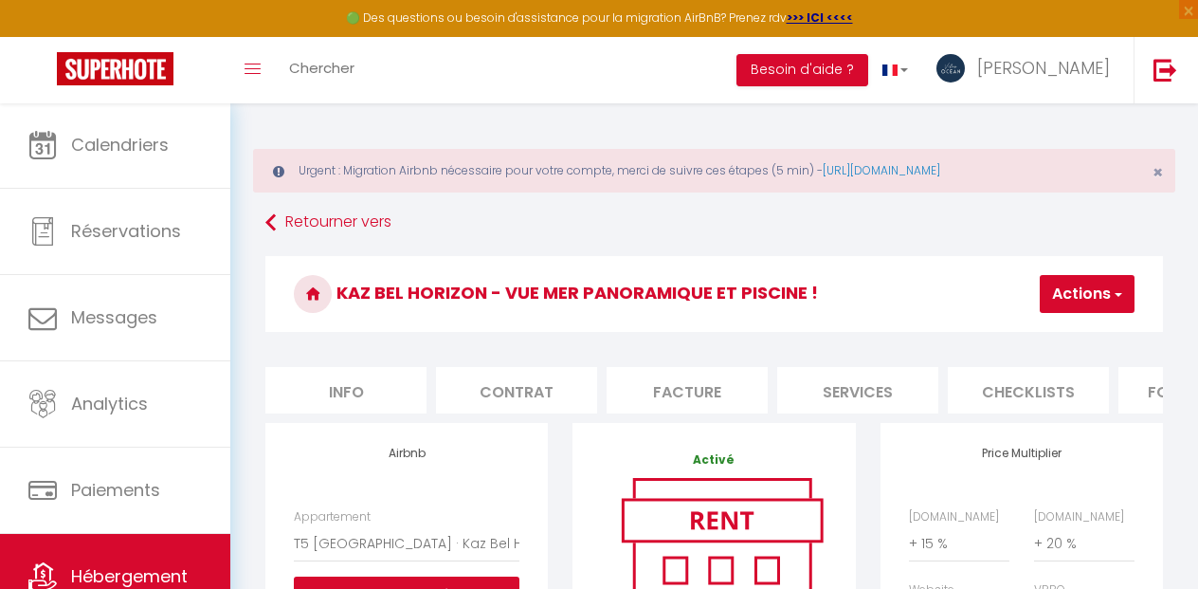
scroll to position [0, 0]
click at [359, 387] on li "Info" at bounding box center [345, 390] width 161 height 46
select select
checkbox input "false"
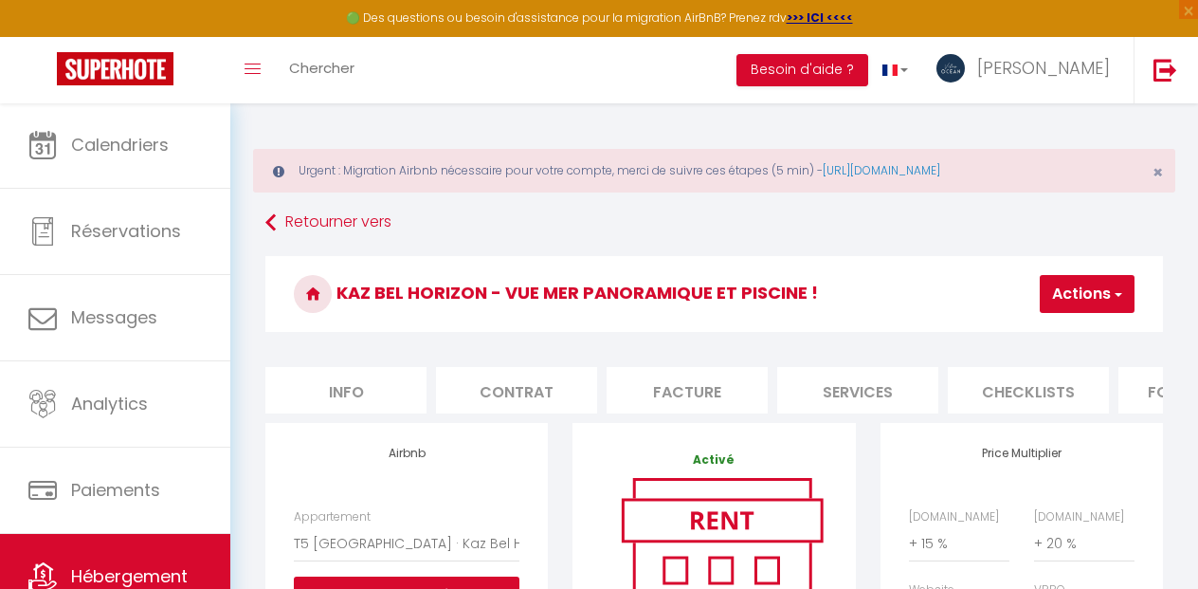
checkbox input "false"
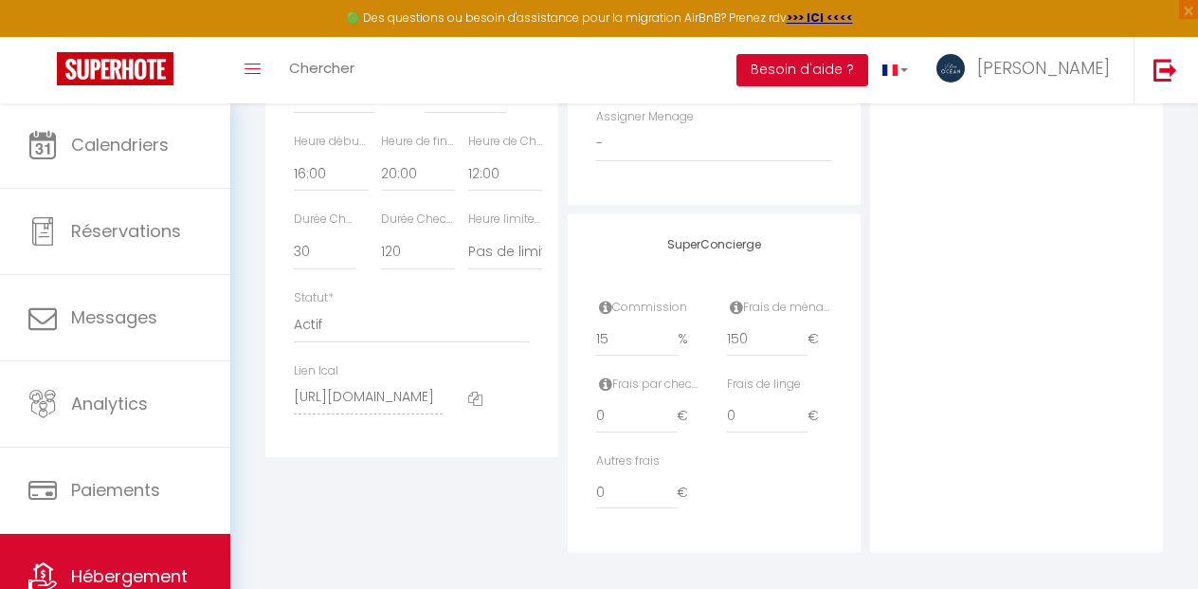
scroll to position [1149, 0]
click at [356, 395] on input "[URL][DOMAIN_NAME]" at bounding box center [368, 398] width 149 height 34
click at [478, 404] on icon at bounding box center [475, 400] width 14 height 14
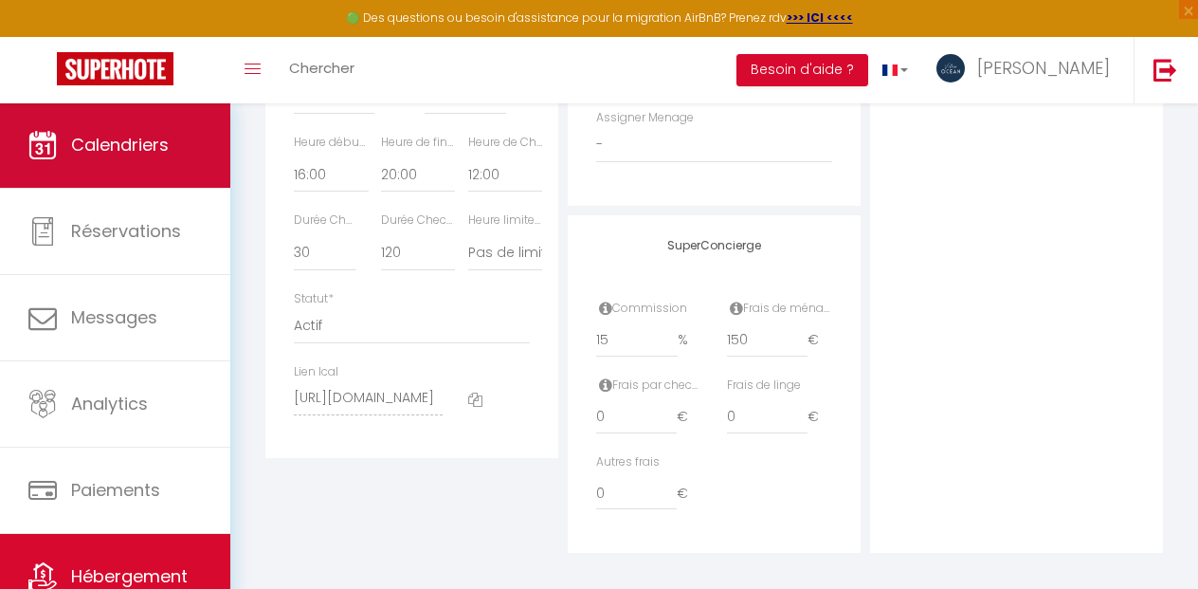
click at [117, 163] on link "Calendriers" at bounding box center [115, 144] width 230 height 85
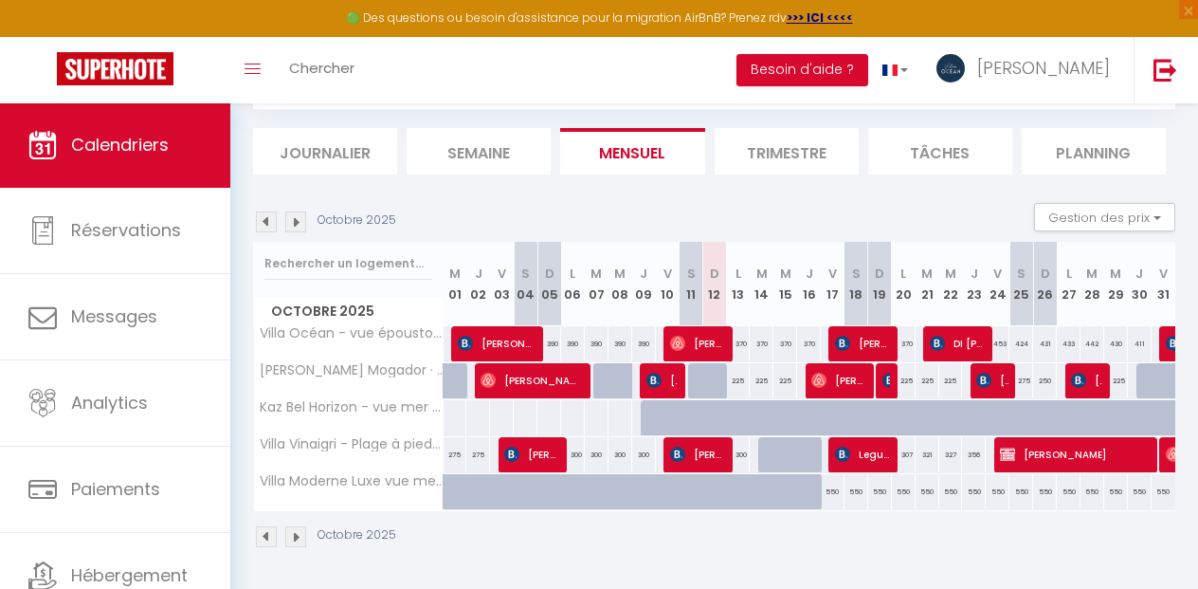
scroll to position [185, 0]
click at [297, 224] on img at bounding box center [295, 222] width 21 height 21
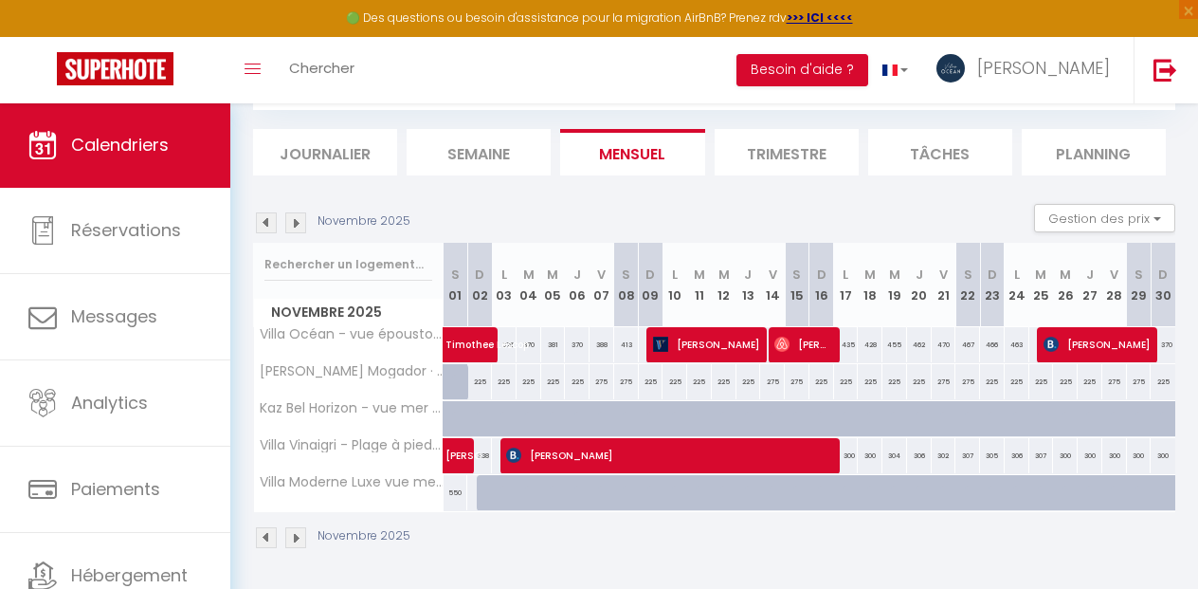
scroll to position [102, 0]
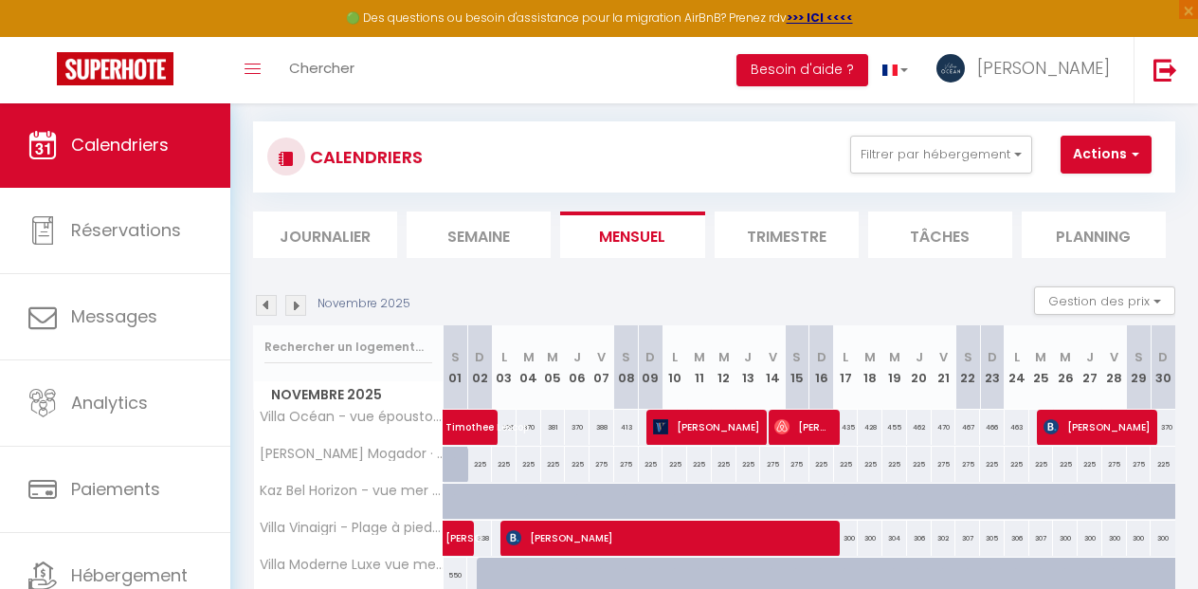
click at [297, 224] on li "Journalier" at bounding box center [325, 234] width 144 height 46
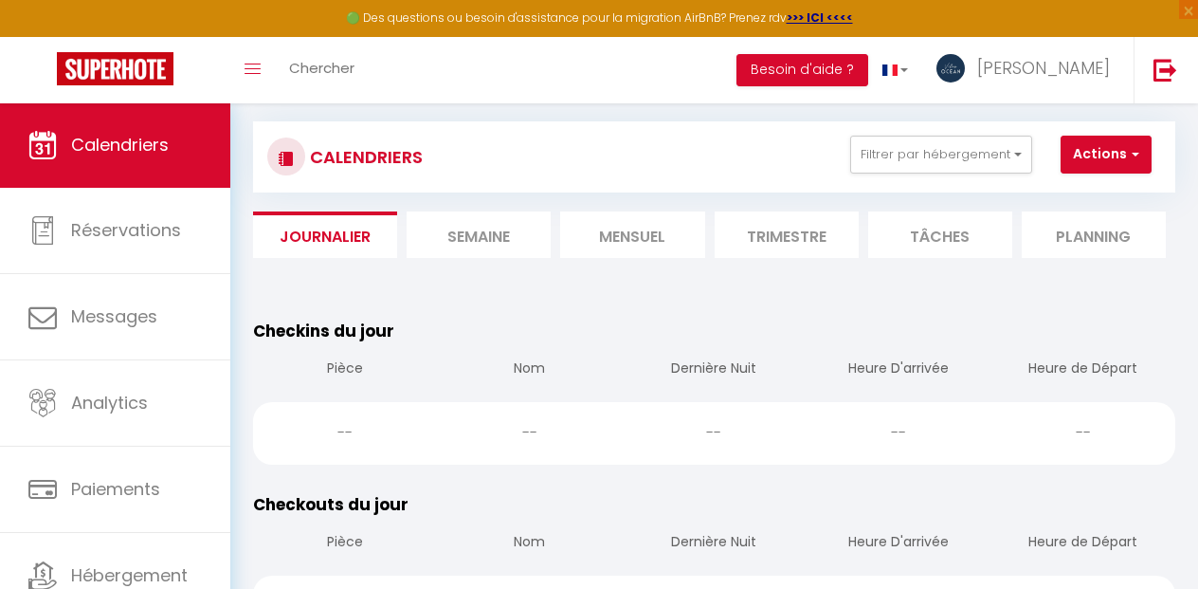
click at [646, 236] on li "Mensuel" at bounding box center [632, 234] width 144 height 46
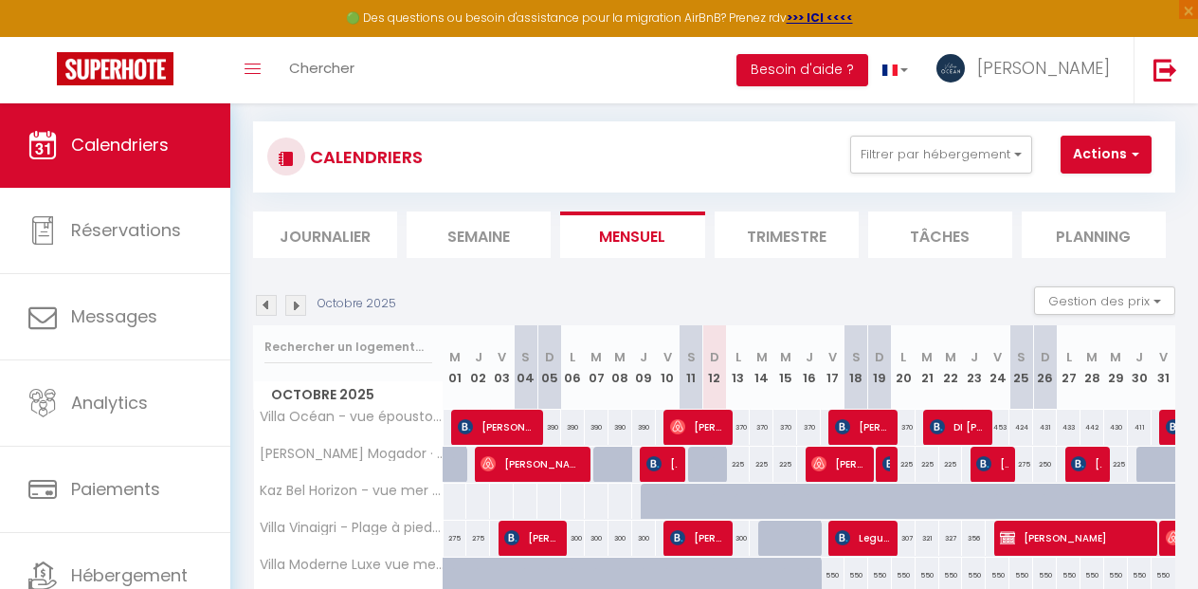
click at [302, 304] on img at bounding box center [295, 305] width 21 height 21
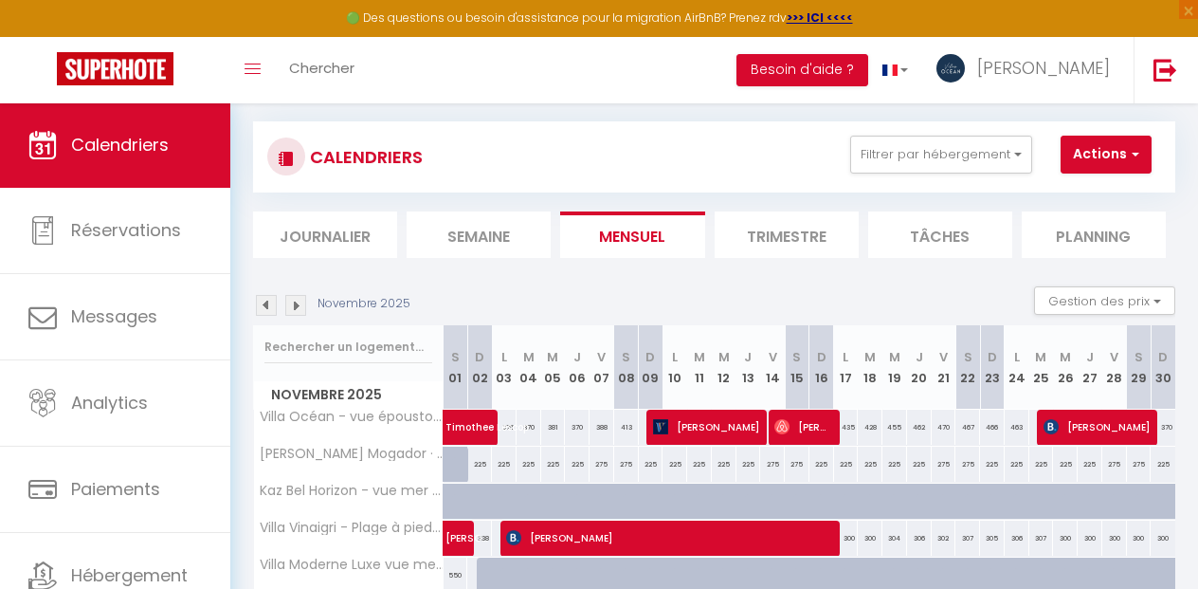
click at [299, 307] on img at bounding box center [295, 305] width 21 height 21
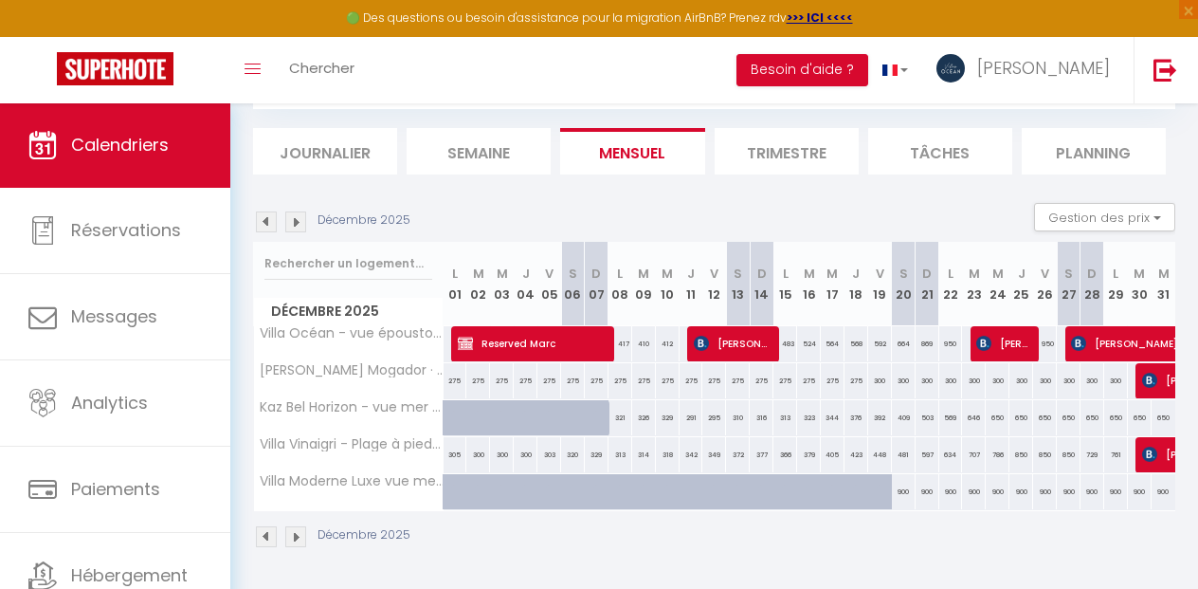
scroll to position [185, 0]
click at [298, 219] on img at bounding box center [295, 222] width 21 height 21
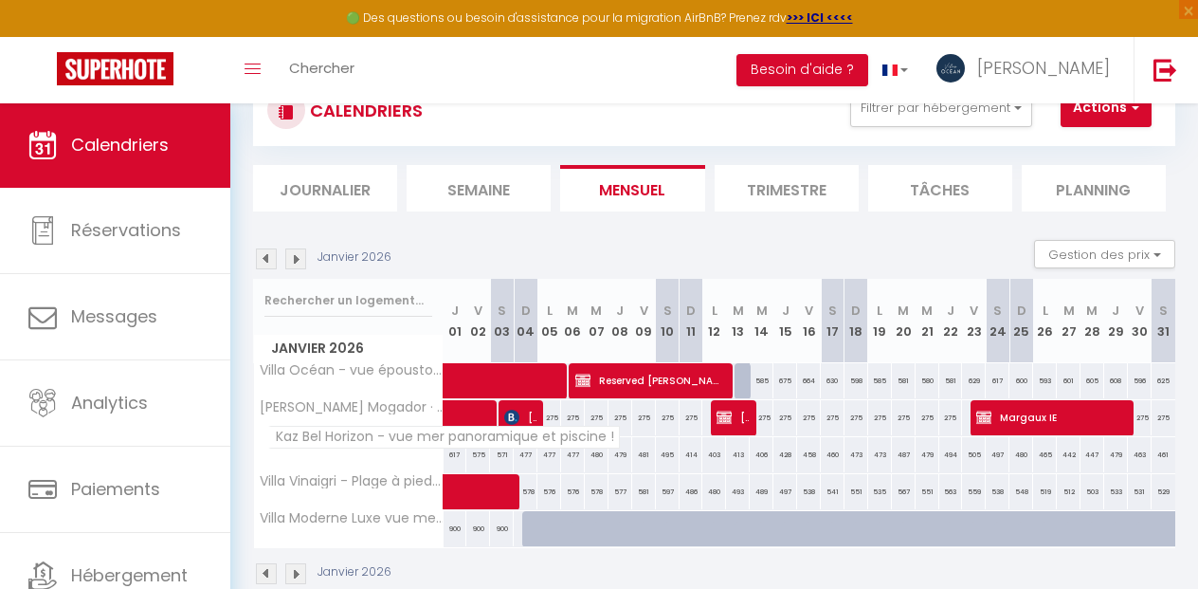
scroll to position [154, 0]
